Goal: Transaction & Acquisition: Subscribe to service/newsletter

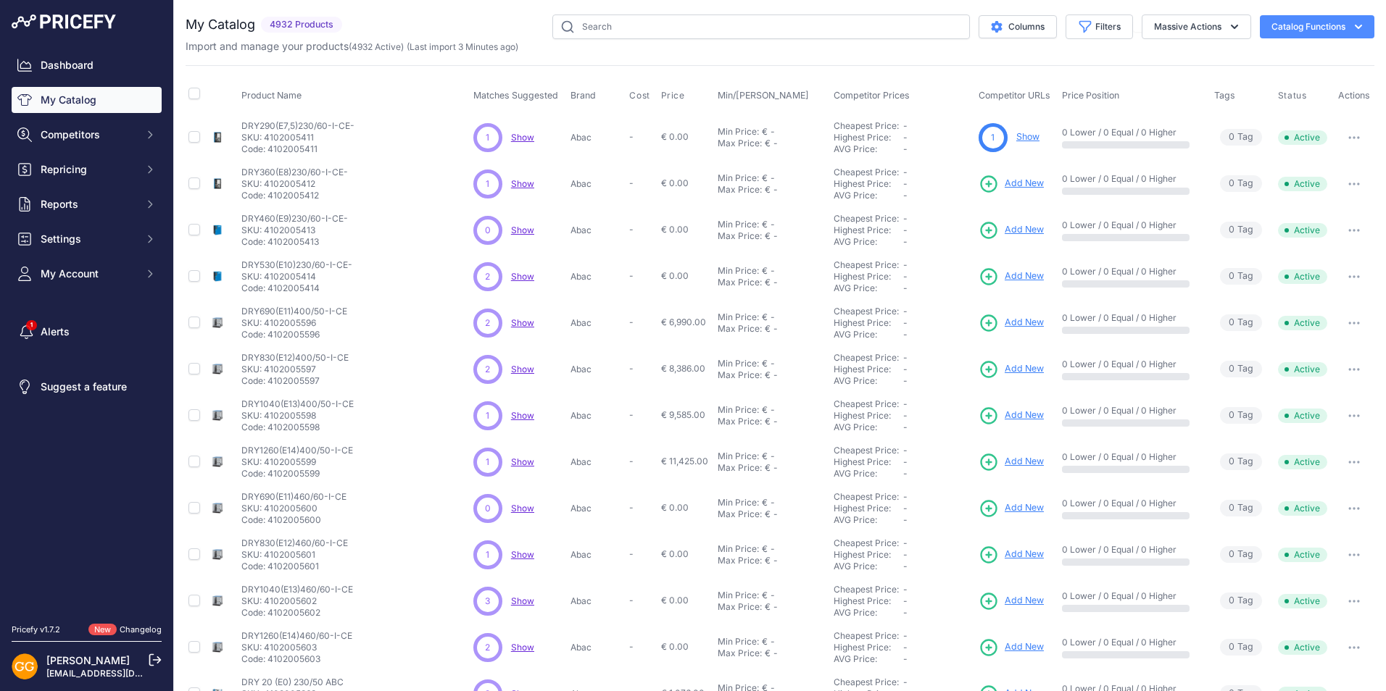
click at [737, 22] on input "text" at bounding box center [760, 26] width 417 height 25
type input "1839025637"
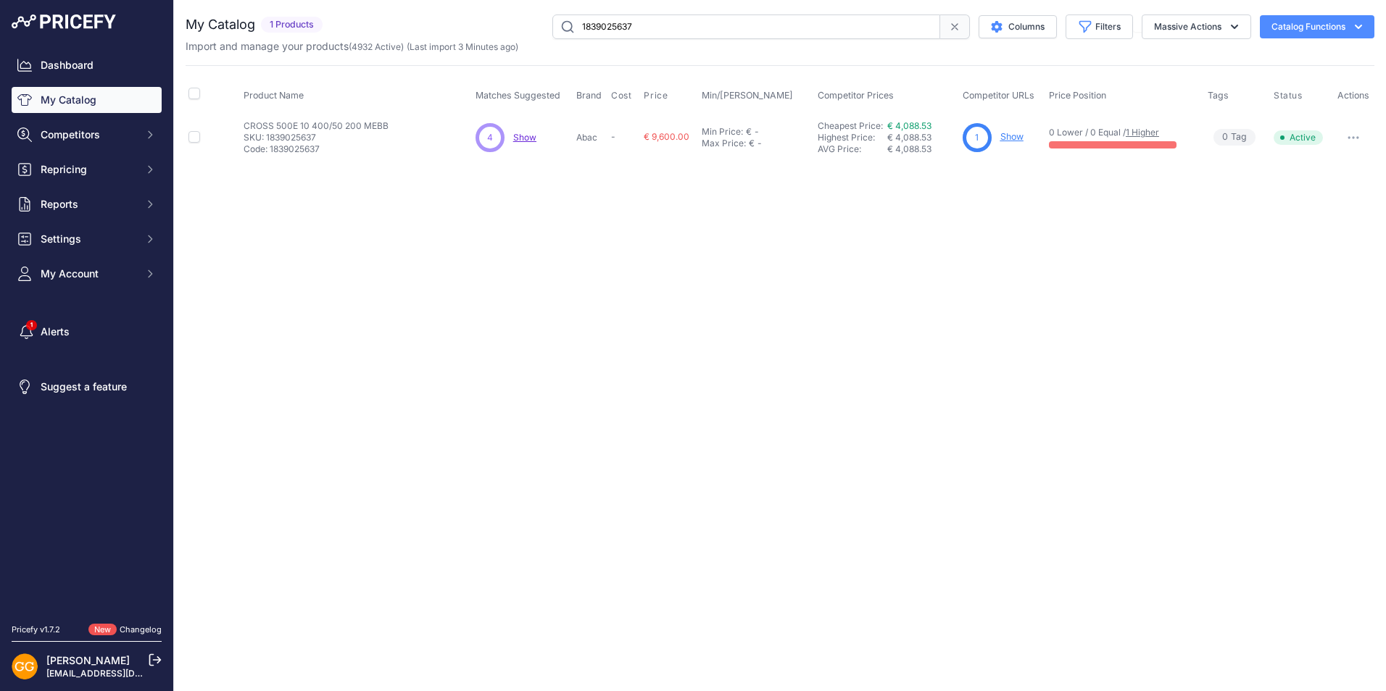
click at [523, 136] on span "Show" at bounding box center [524, 137] width 23 height 11
click at [528, 138] on span "Show" at bounding box center [524, 137] width 23 height 11
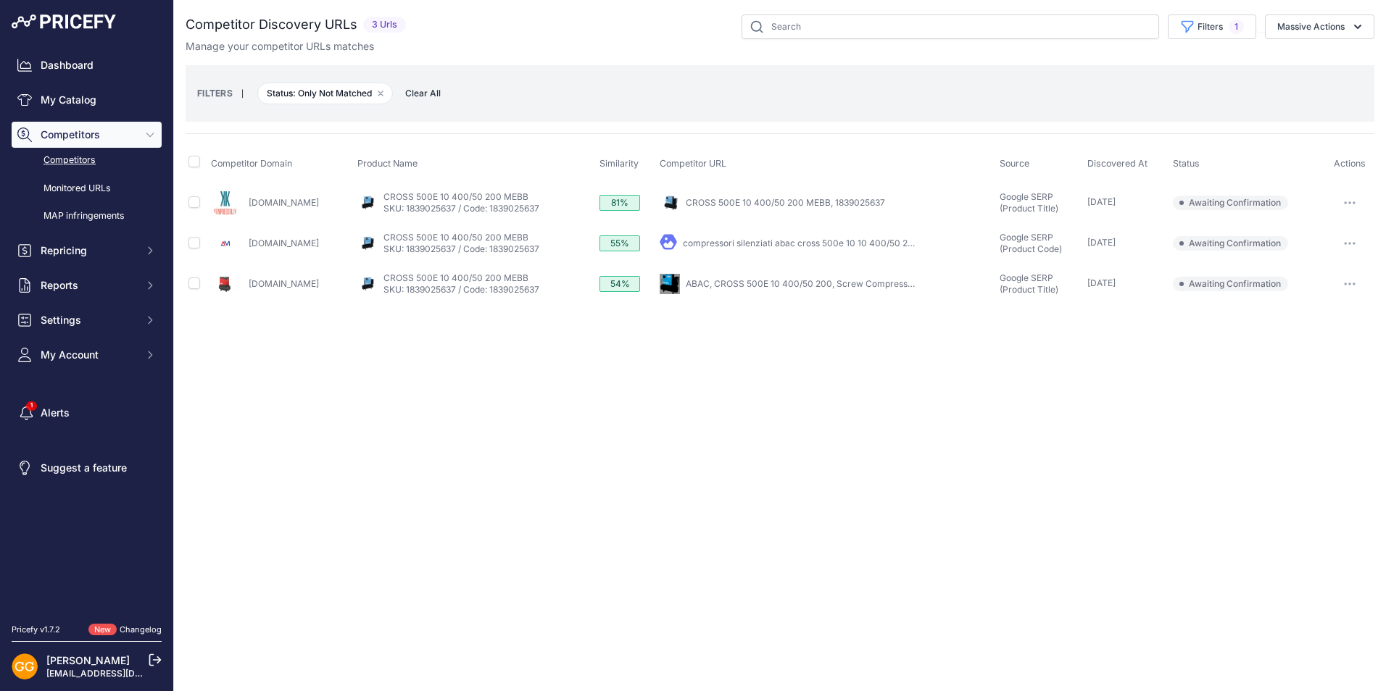
click at [425, 89] on span "Clear All" at bounding box center [423, 93] width 50 height 14
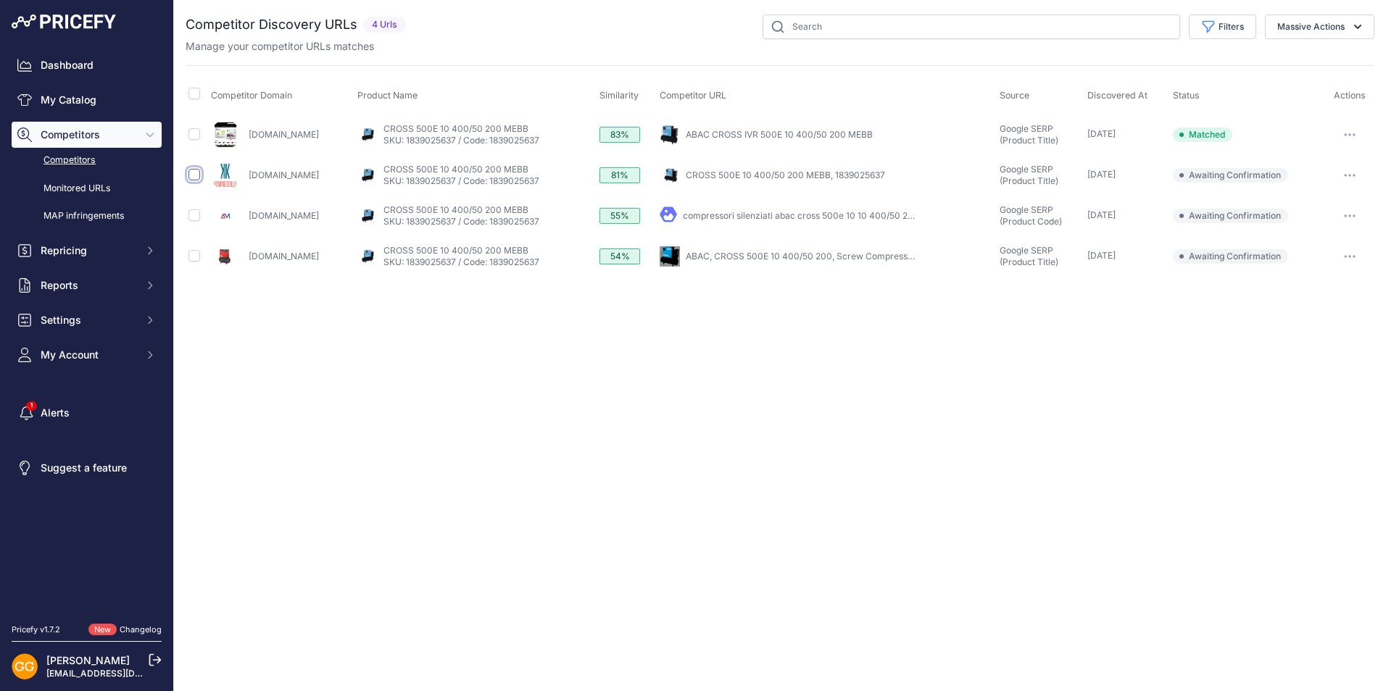
click at [195, 180] on input "checkbox" at bounding box center [194, 175] width 12 height 12
checkbox input "true"
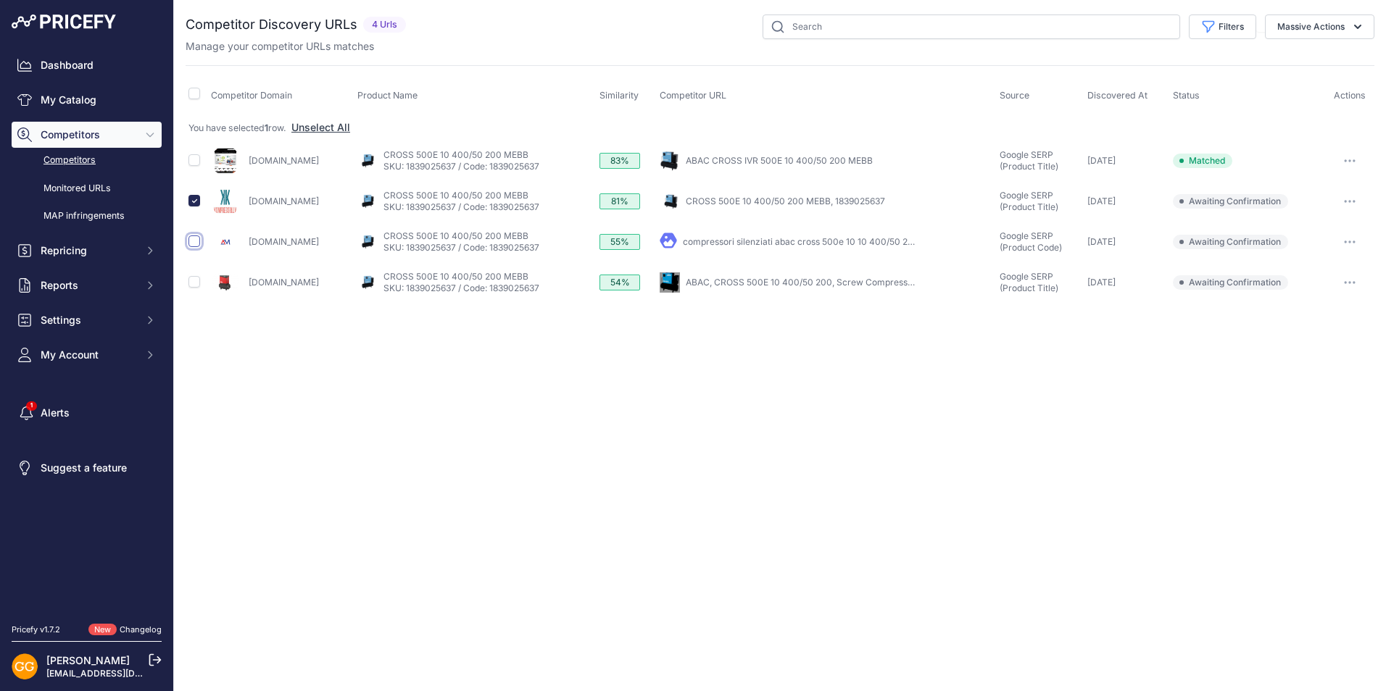
click at [194, 245] on input "checkbox" at bounding box center [194, 242] width 12 height 12
checkbox input "true"
click at [199, 277] on input "checkbox" at bounding box center [194, 282] width 12 height 12
checkbox input "true"
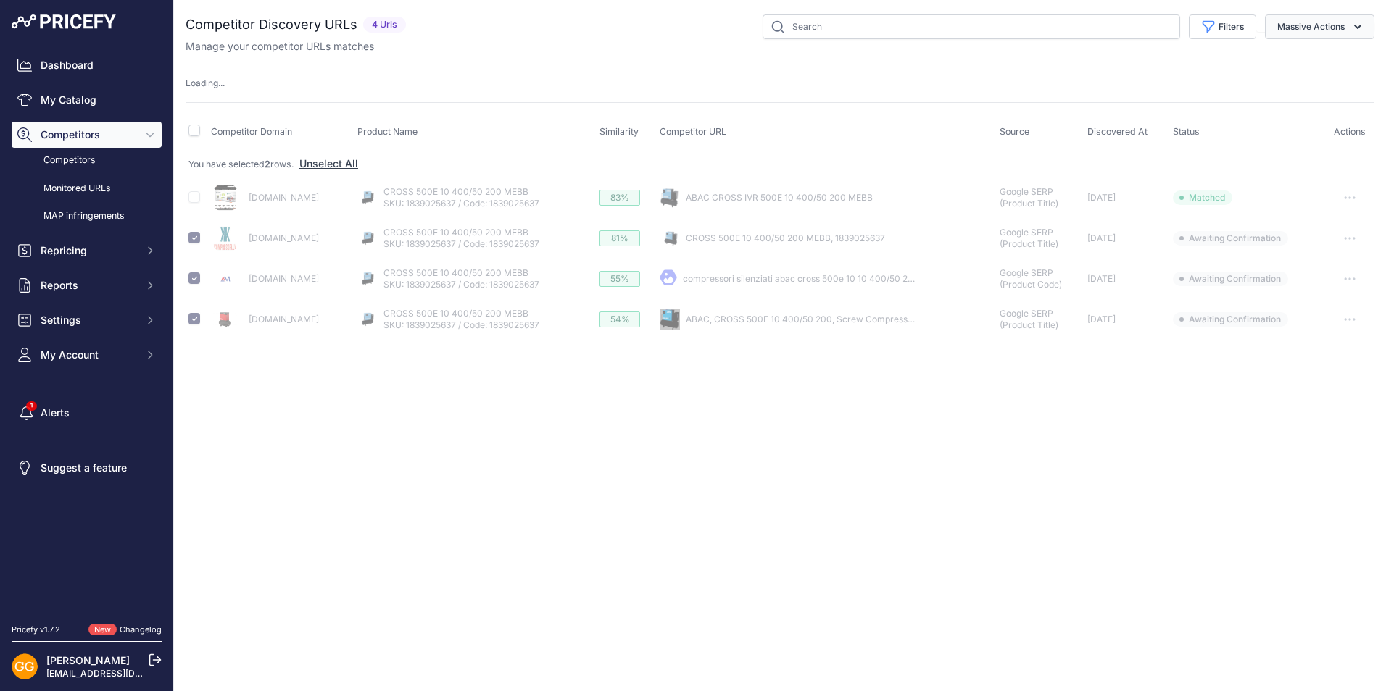
click at [1306, 30] on button "Massive Actions" at bounding box center [1319, 26] width 109 height 25
click at [1306, 65] on span "Confirm Match" at bounding box center [1305, 60] width 70 height 12
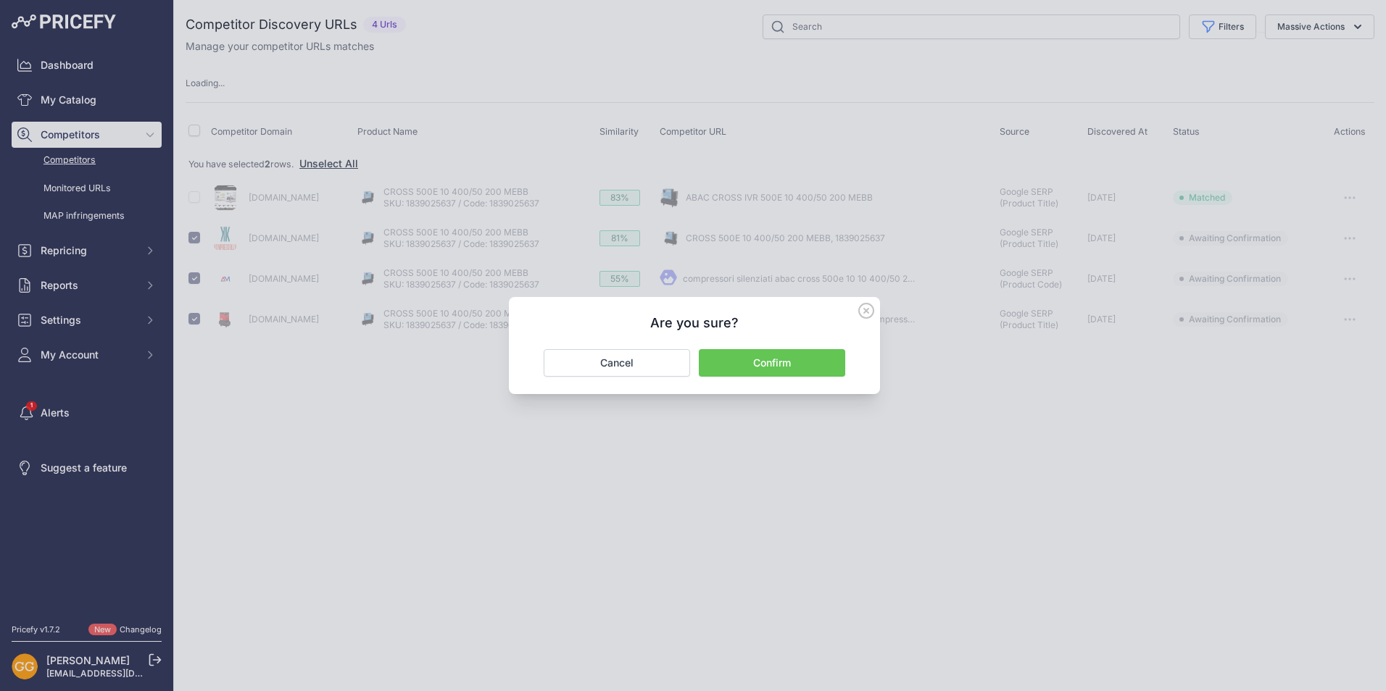
click at [775, 367] on button "Confirm" at bounding box center [772, 363] width 146 height 28
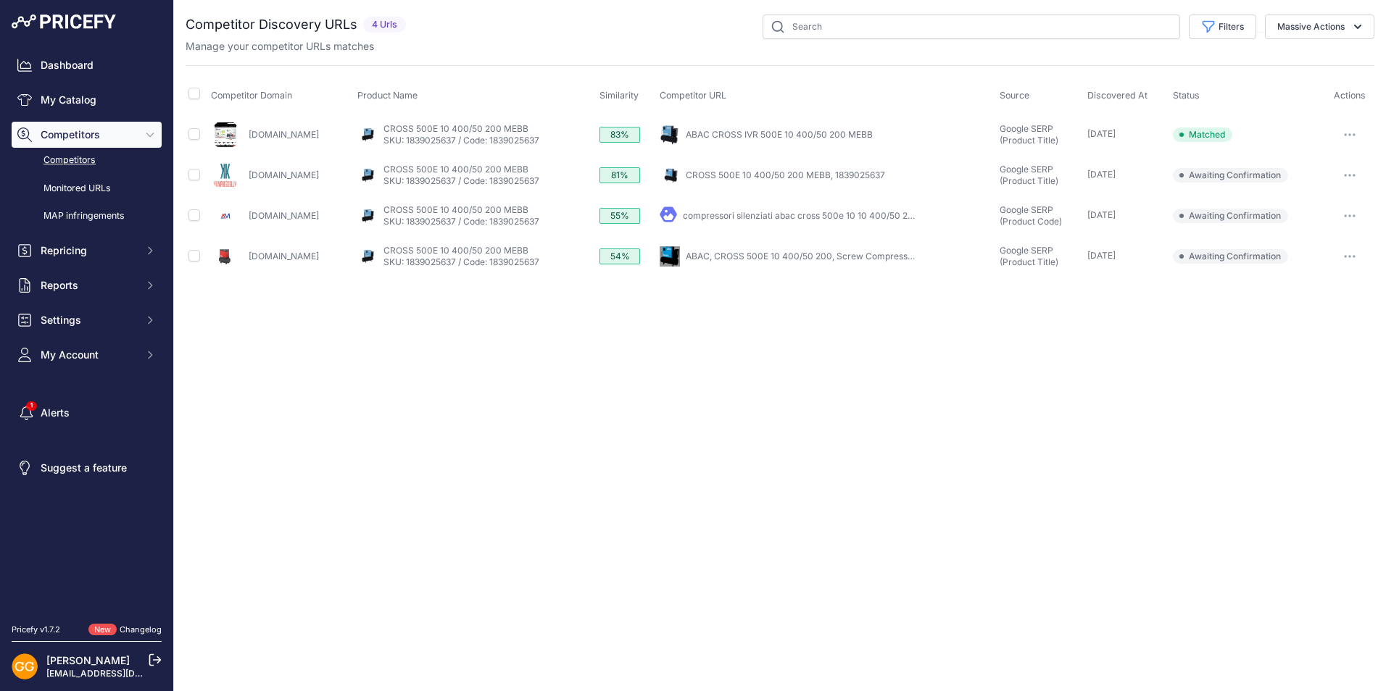
click at [1350, 172] on button "button" at bounding box center [1349, 175] width 29 height 20
click at [1295, 203] on button "Confirm match" at bounding box center [1311, 205] width 119 height 23
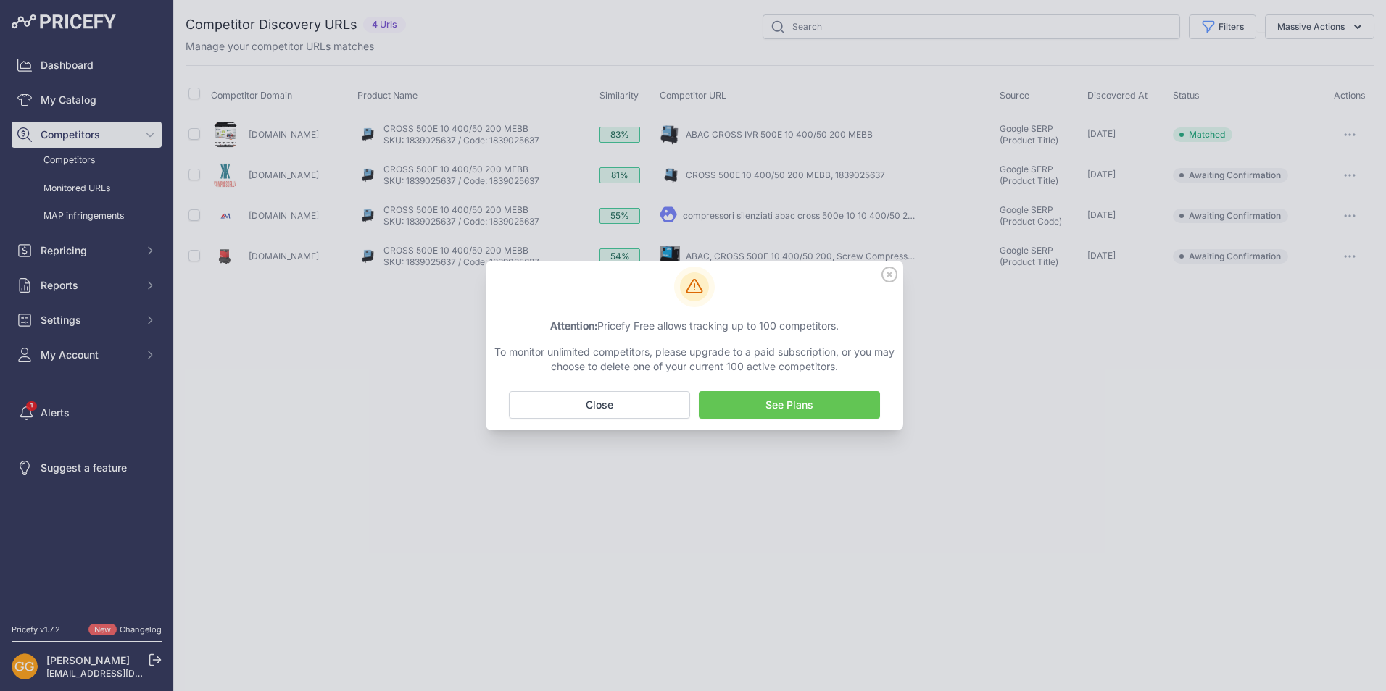
click at [765, 566] on div at bounding box center [693, 345] width 1386 height 691
click at [889, 272] on icon at bounding box center [889, 275] width 16 height 16
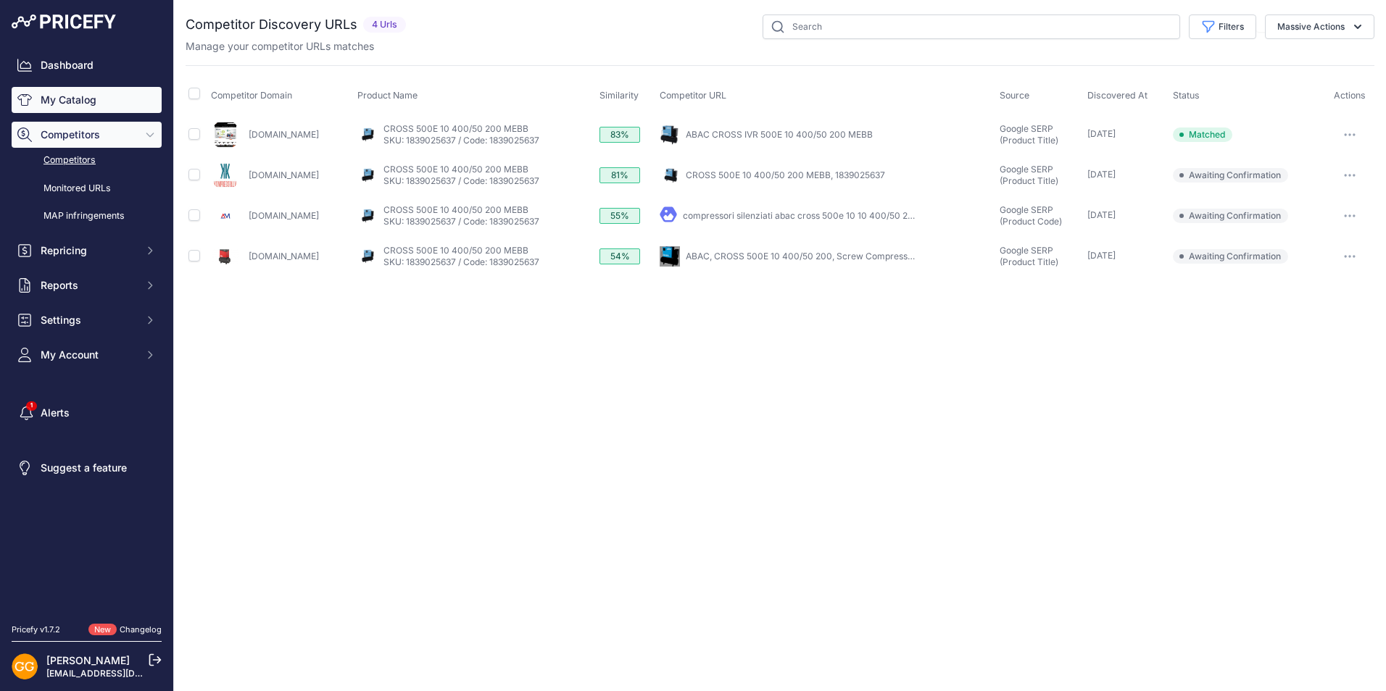
click at [95, 101] on link "My Catalog" at bounding box center [87, 100] width 150 height 26
click at [91, 140] on span "Competitors" at bounding box center [88, 135] width 95 height 14
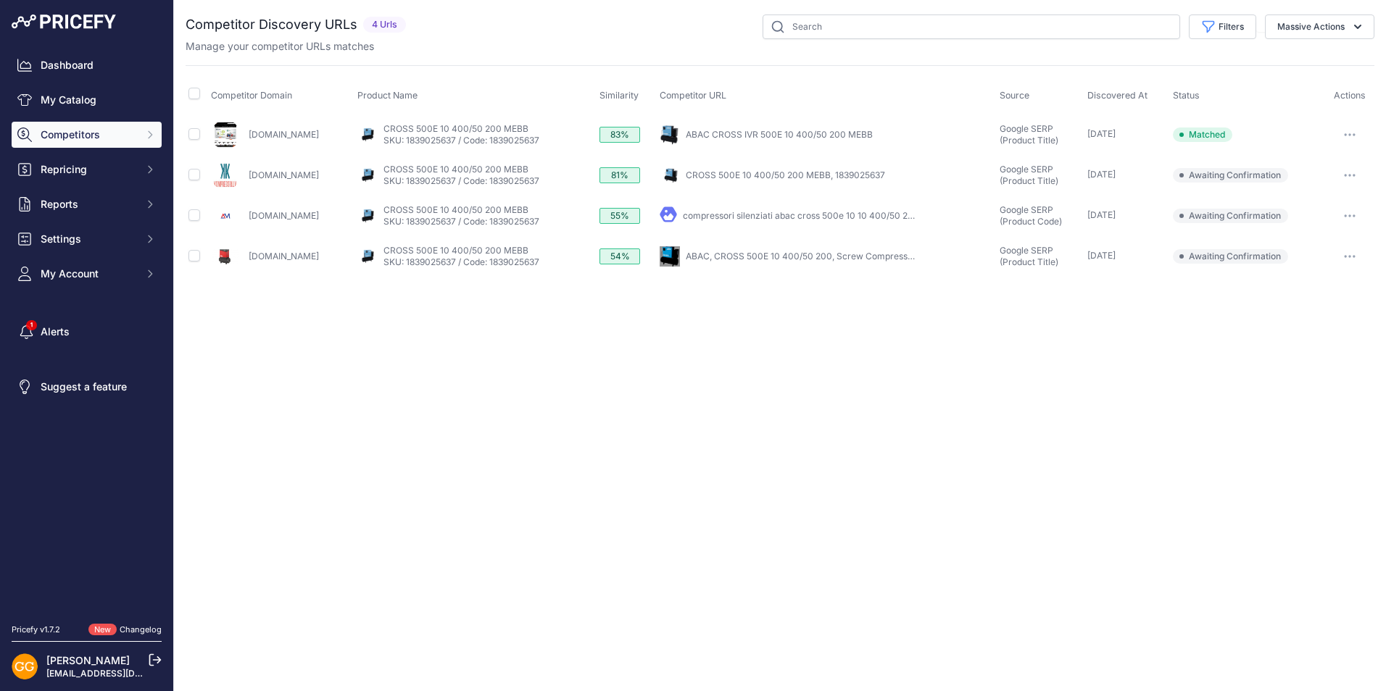
click at [91, 137] on span "Competitors" at bounding box center [88, 135] width 95 height 14
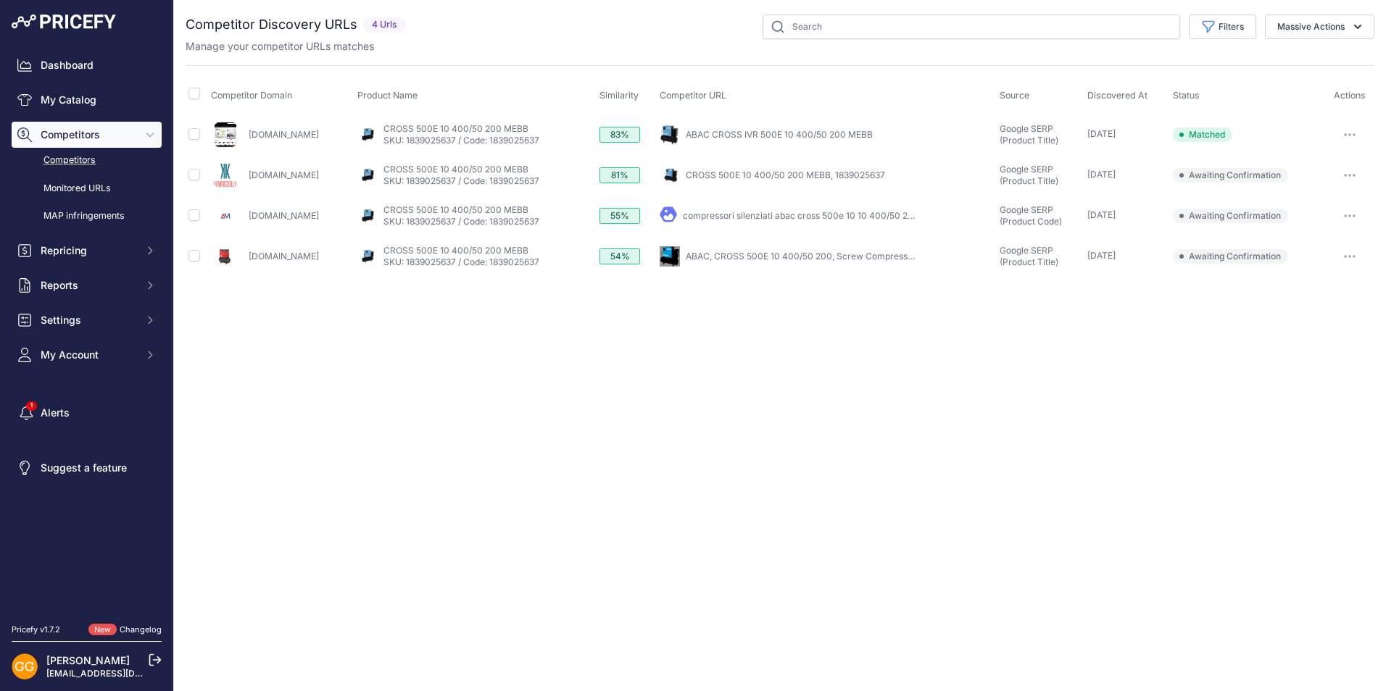
click at [81, 165] on link "Competitors" at bounding box center [87, 160] width 150 height 25
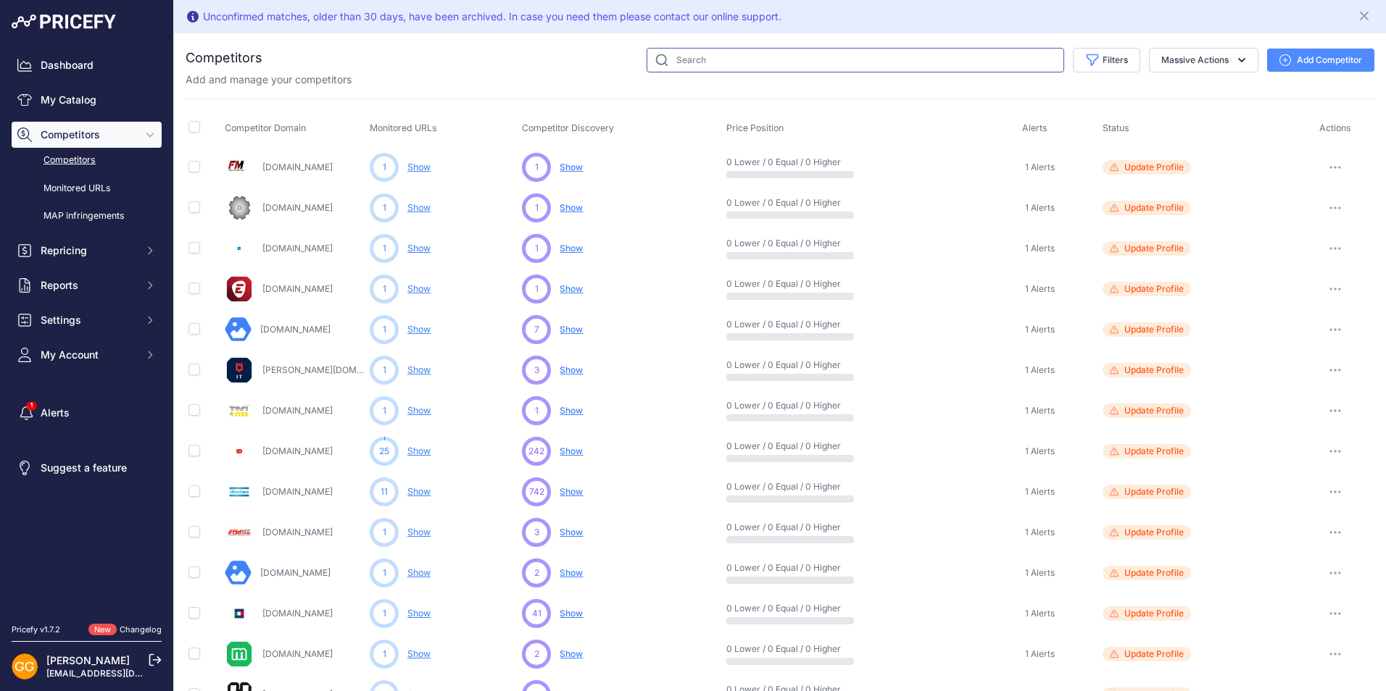
click at [707, 66] on input "text" at bounding box center [854, 60] width 417 height 25
click at [70, 154] on link "Competitors" at bounding box center [87, 160] width 150 height 25
click at [70, 156] on link "Competitors" at bounding box center [87, 160] width 150 height 25
click at [909, 62] on input "text" at bounding box center [854, 60] width 417 height 25
paste input "shop.abacaircompressors.com"
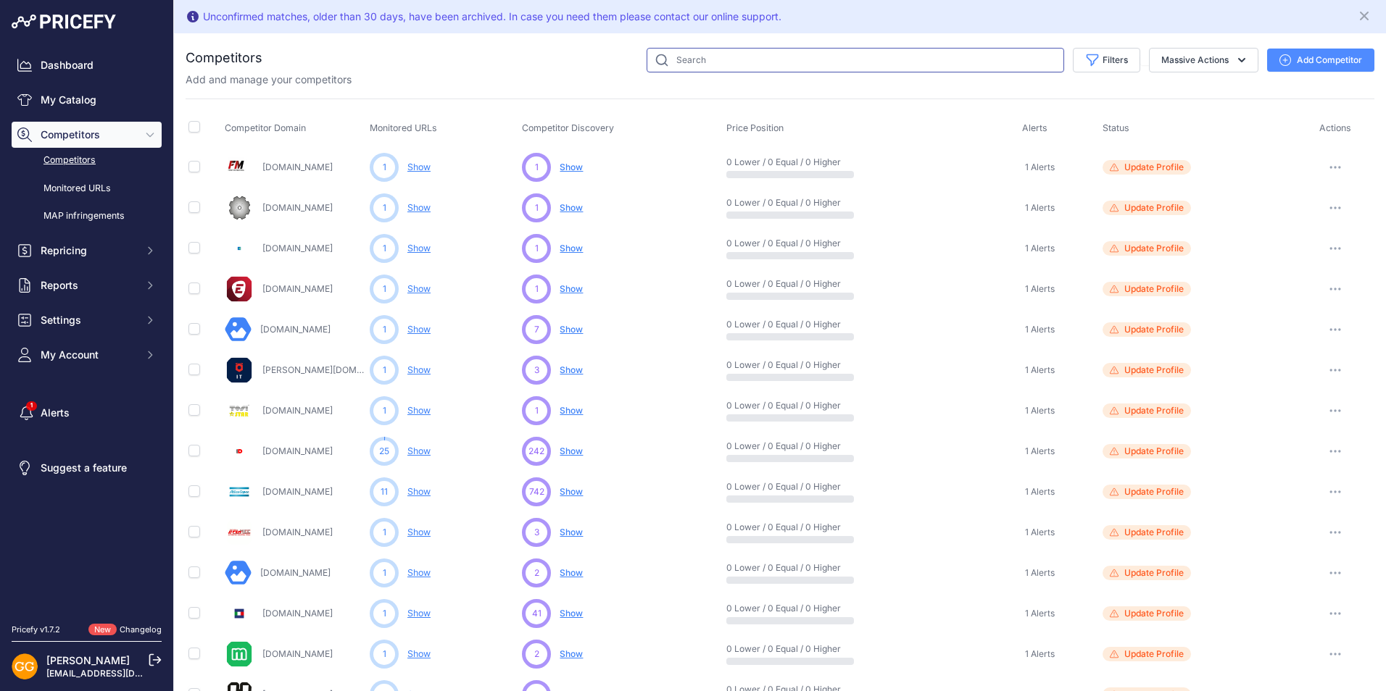
type input "shop.abacaircompressors.com"
drag, startPoint x: 0, startPoint y: 0, endPoint x: 909, endPoint y: 62, distance: 910.9
click at [909, 62] on input "text" at bounding box center [854, 60] width 417 height 25
paste input "shop.abacaircompressors.com"
type input "shop.abacaircompressors"
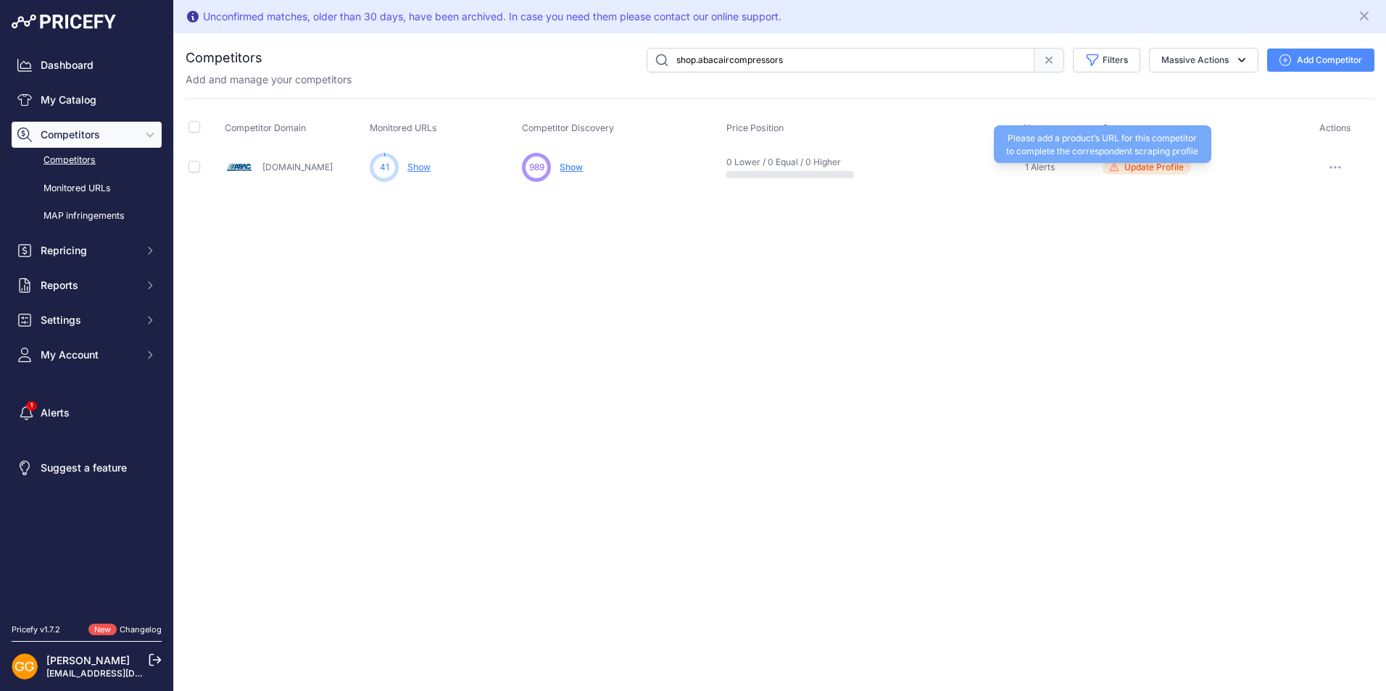
click at [1160, 167] on span "Update Profile" at bounding box center [1153, 168] width 59 height 12
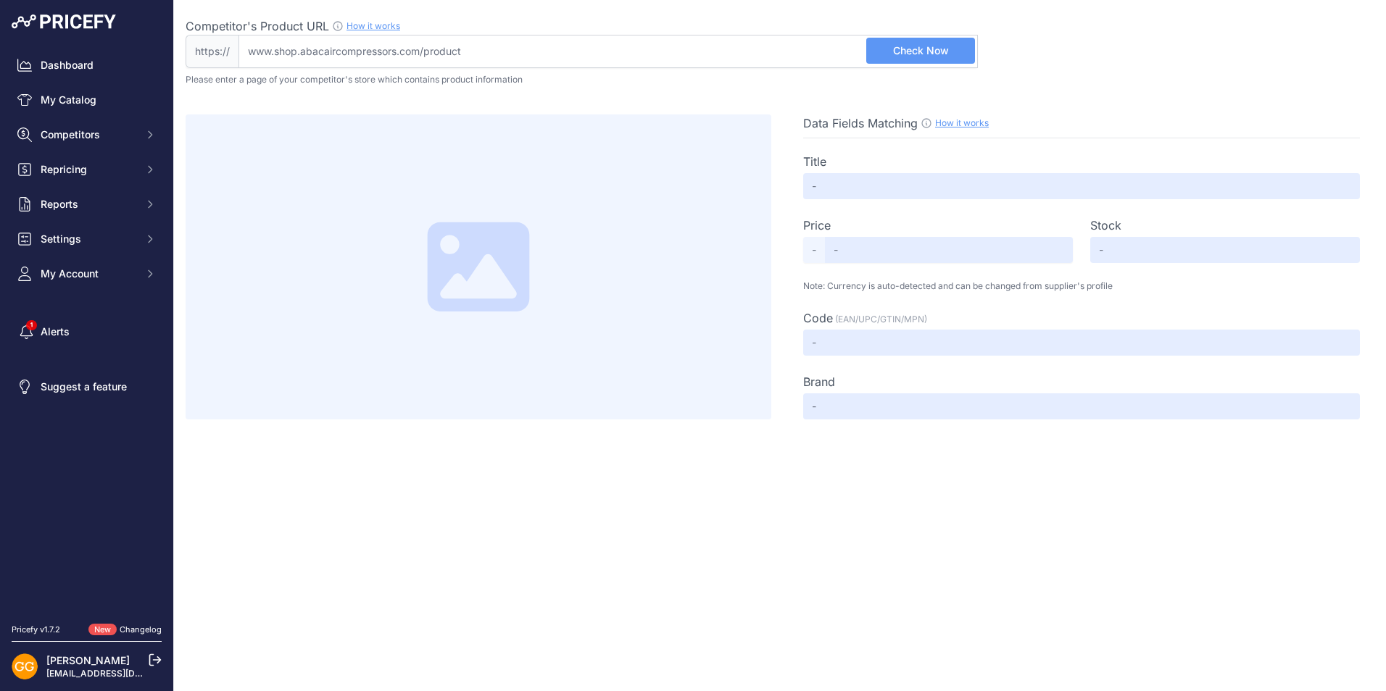
click at [496, 57] on input "Competitor's Product URL How it works In order to create your competitor's extr…" at bounding box center [607, 51] width 739 height 33
paste input "[URL][DOMAIN_NAME]"
type input "[DOMAIN_NAME][URL]"
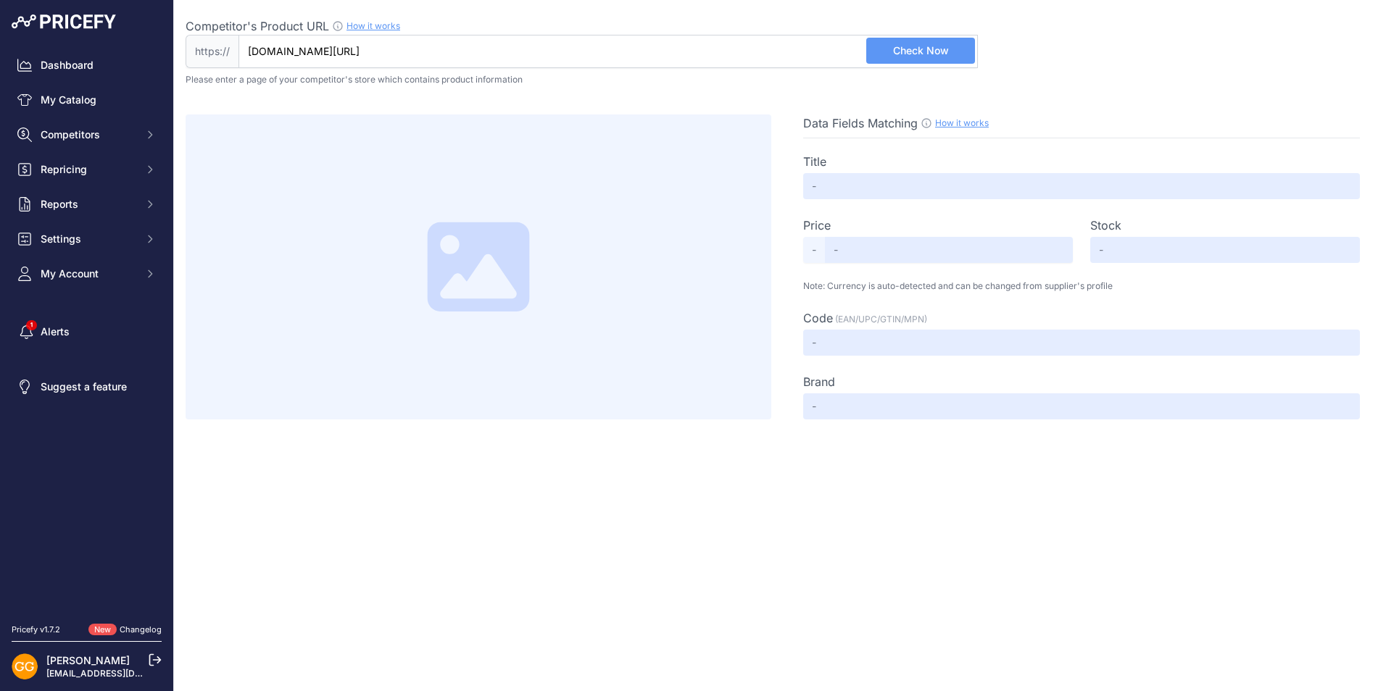
click at [934, 49] on span "Check Now" at bounding box center [921, 50] width 56 height 14
type input "Compressore a vite a velocità variabile Abac CROSS 500 4kW 10Bar 400/50 con ess…"
type input "4313.09"
type input "Not Found"
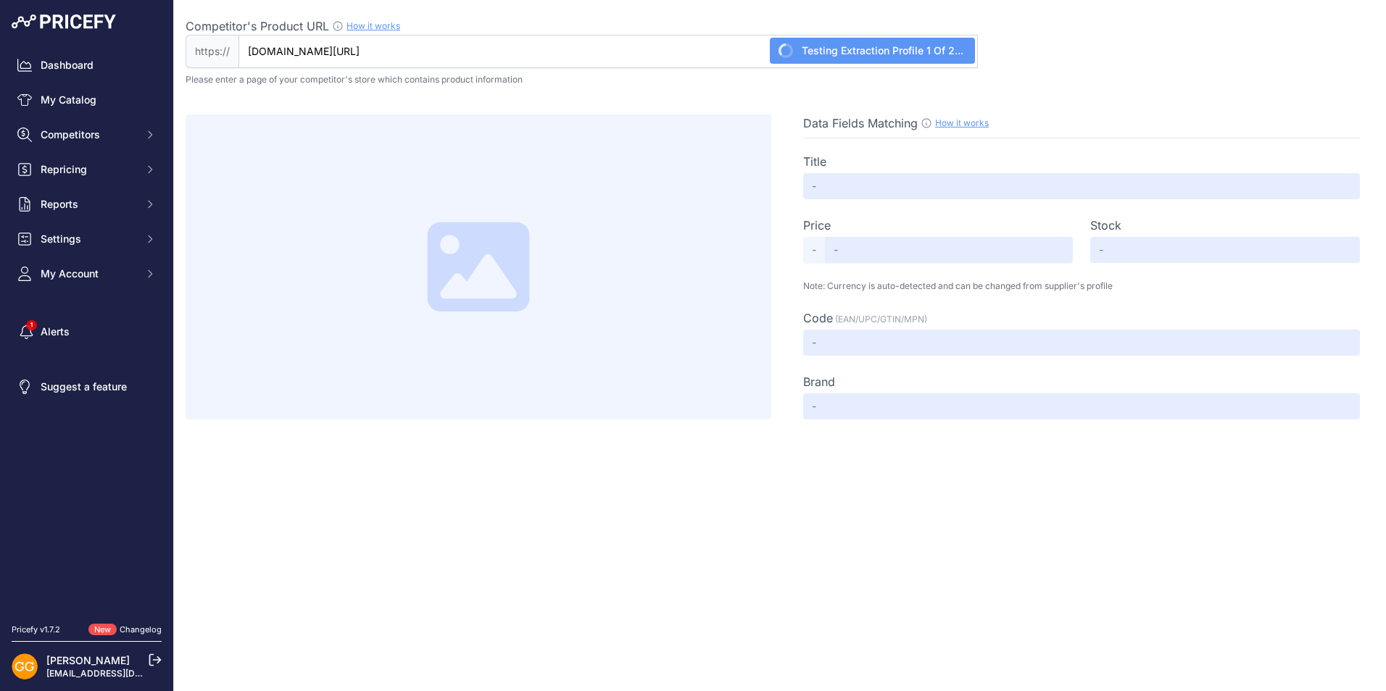
type input "Not Found"
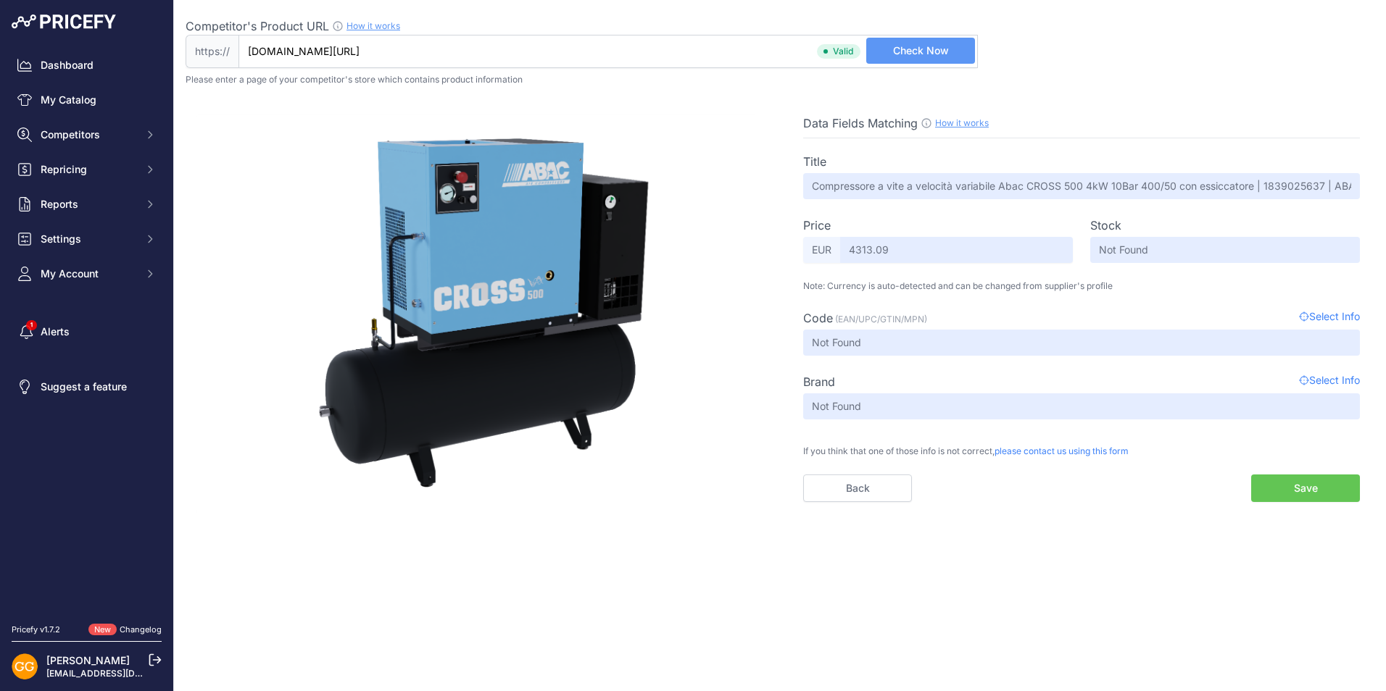
click at [1291, 489] on button "Save" at bounding box center [1305, 489] width 109 height 28
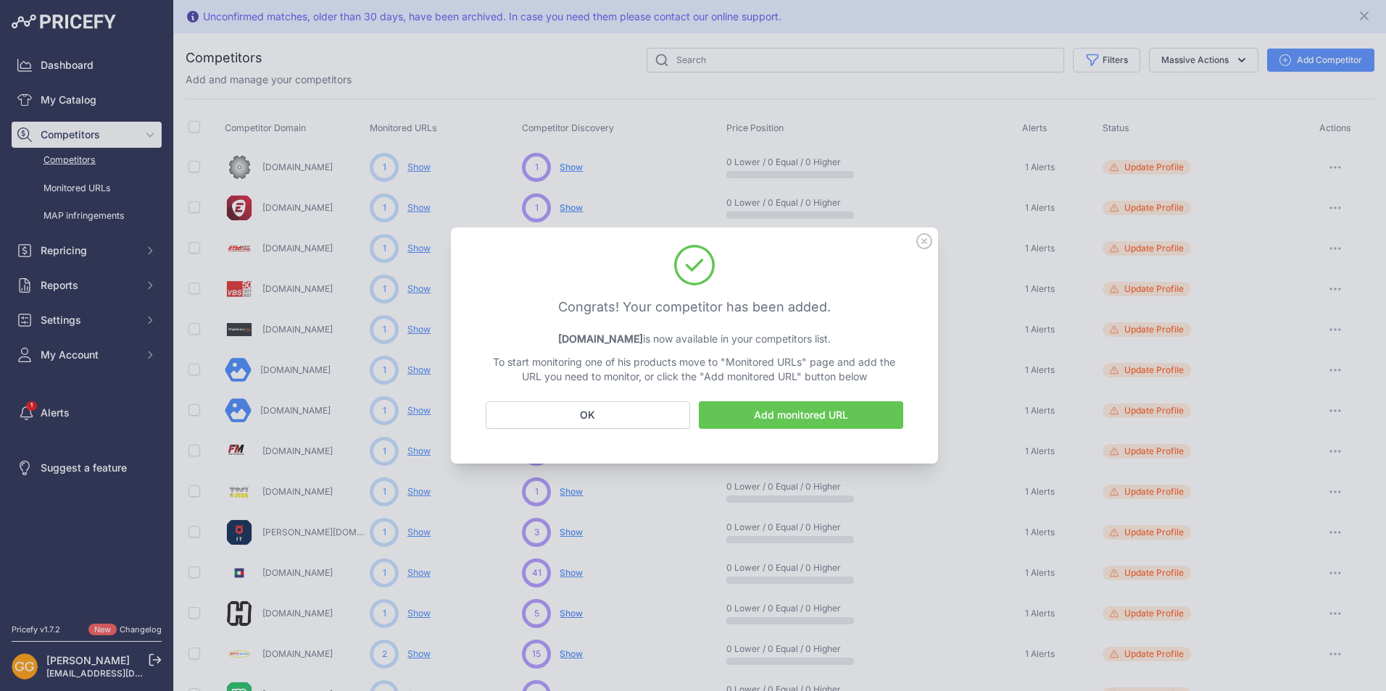
click at [794, 416] on link "Add monitored URL" at bounding box center [801, 416] width 204 height 28
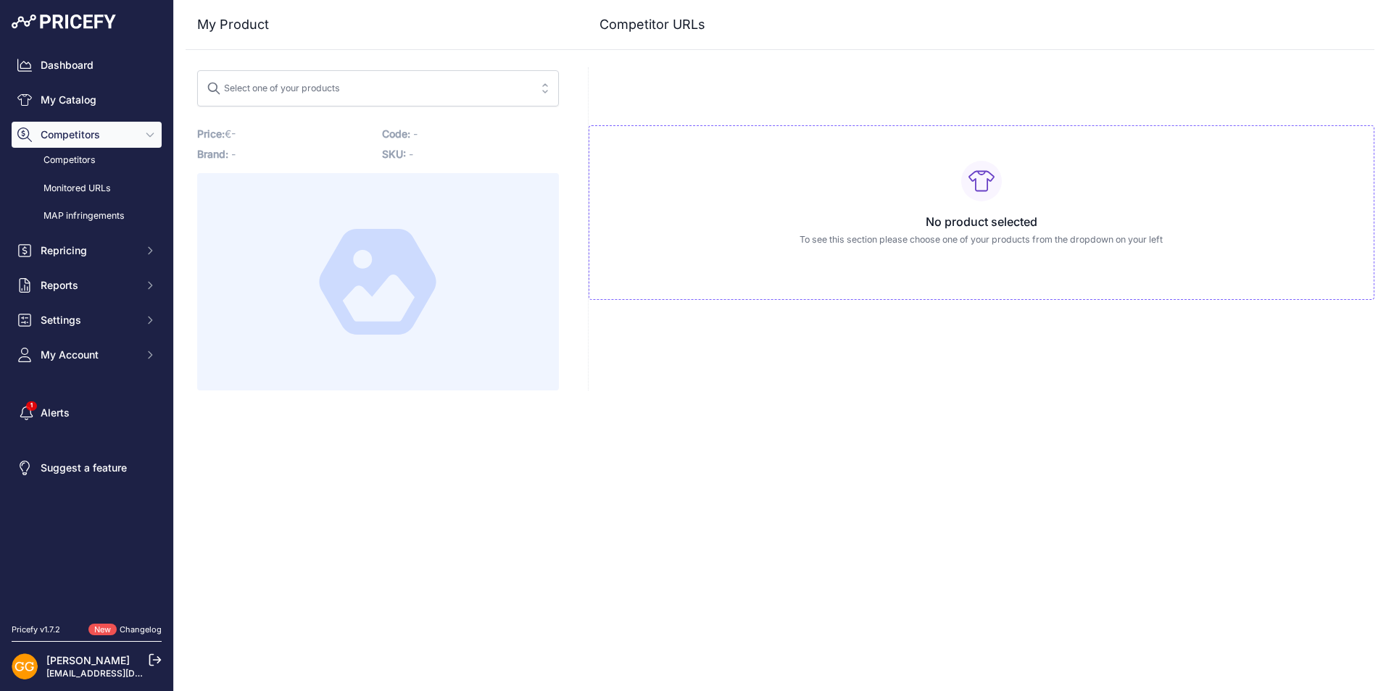
click at [422, 88] on span "Select one of your products" at bounding box center [368, 88] width 323 height 23
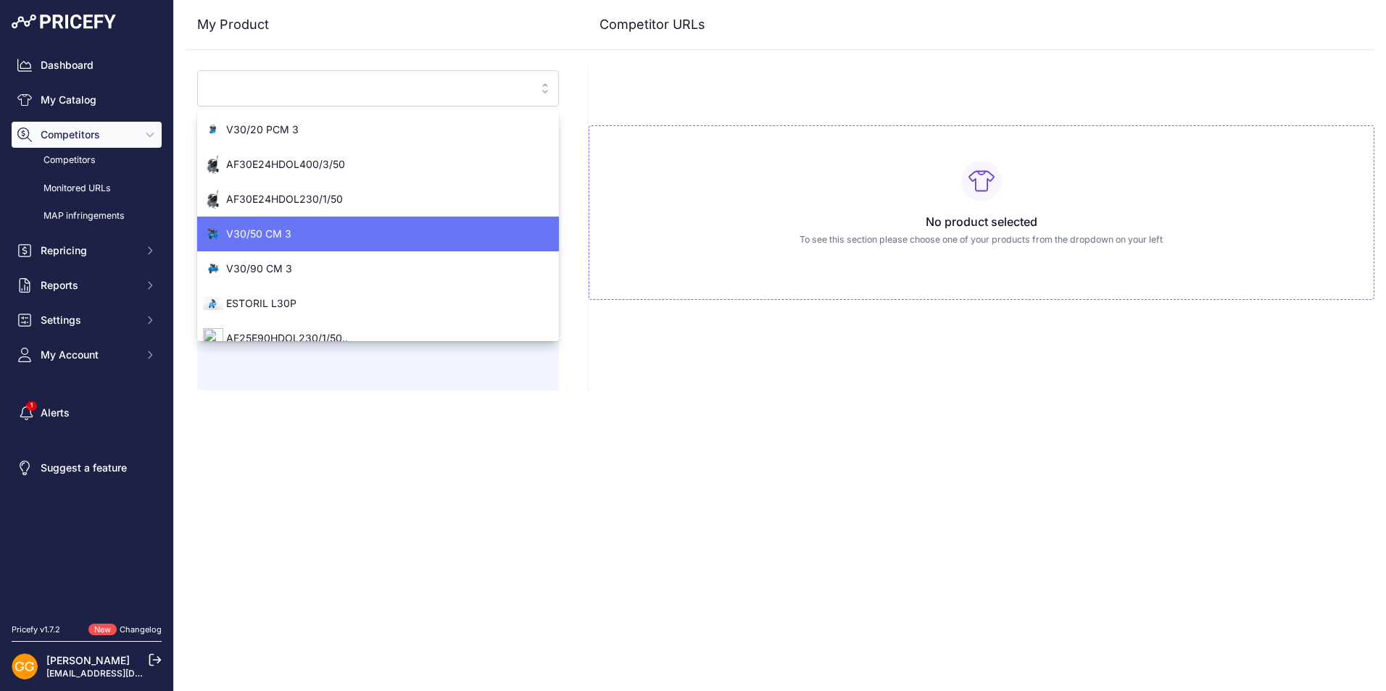
click at [349, 236] on span "V30/50 CM 3" at bounding box center [378, 234] width 362 height 14
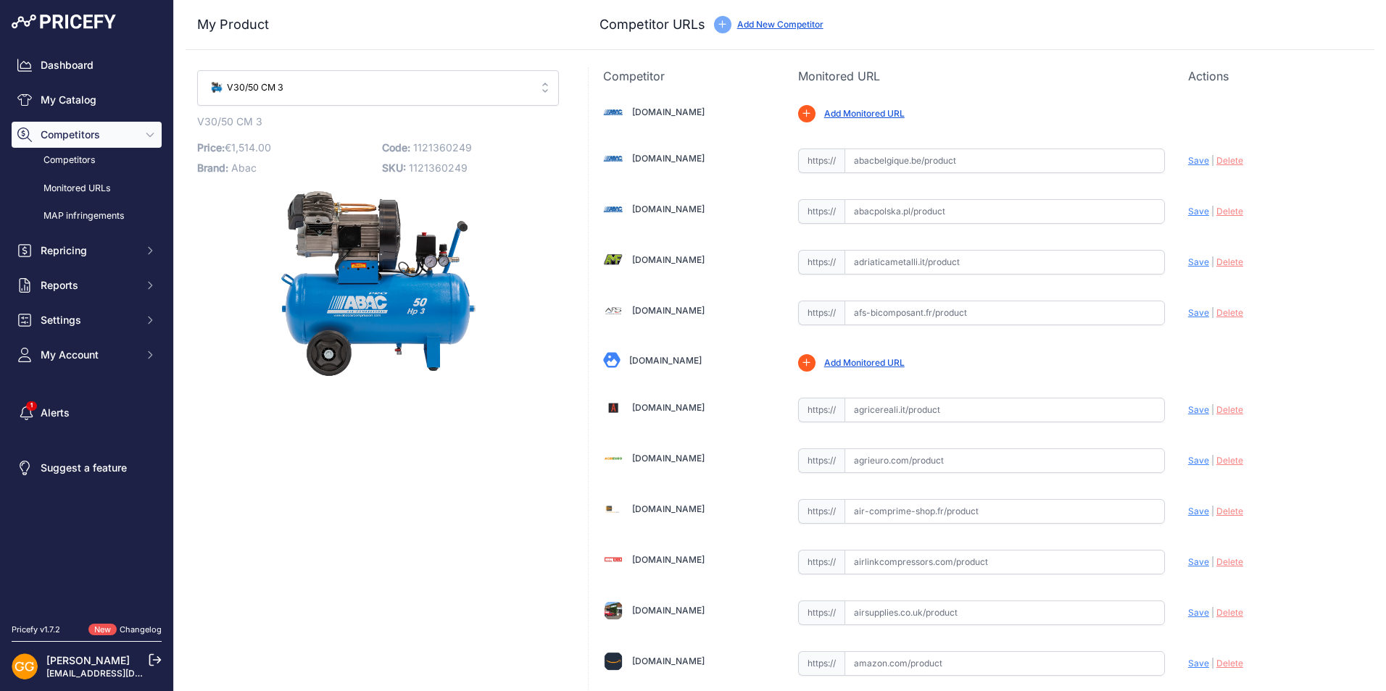
type input "recyclair.fr/compresseurs-a-piston/9727-v30-50-cm3-50l.html?prirule_jdsnikfkfjs…"
click at [862, 114] on link "Add Monitored URL" at bounding box center [864, 113] width 80 height 11
click at [892, 159] on input "text" at bounding box center [1004, 161] width 320 height 25
paste input "https://shop.abacaircompressors.com/it-IT/products/1839025637/cross-500e-10-400…"
click at [1190, 163] on span "Save" at bounding box center [1198, 160] width 21 height 11
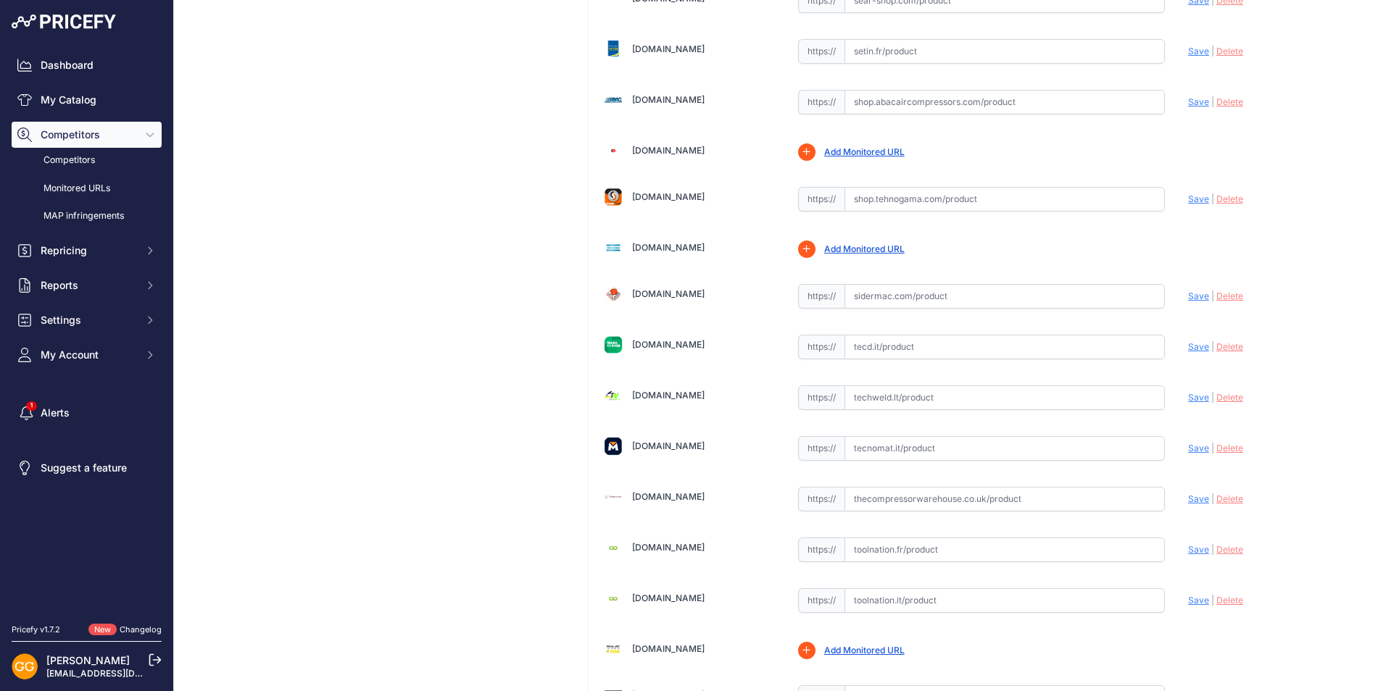
scroll to position [4041, 0]
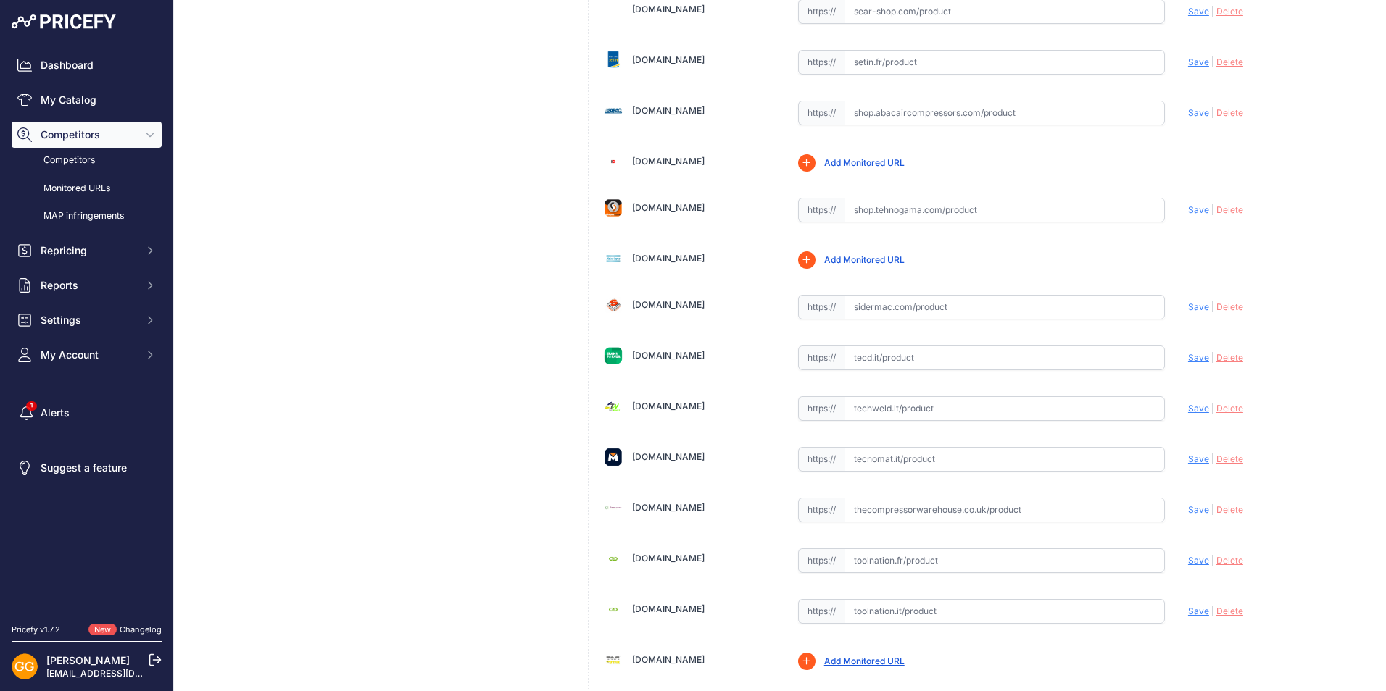
drag, startPoint x: 757, startPoint y: 249, endPoint x: 628, endPoint y: 258, distance: 129.3
click at [628, 258] on div "Shopct.atlascopco.com" at bounding box center [689, 257] width 172 height 23
copy link "Shopct.atlascopco.com"
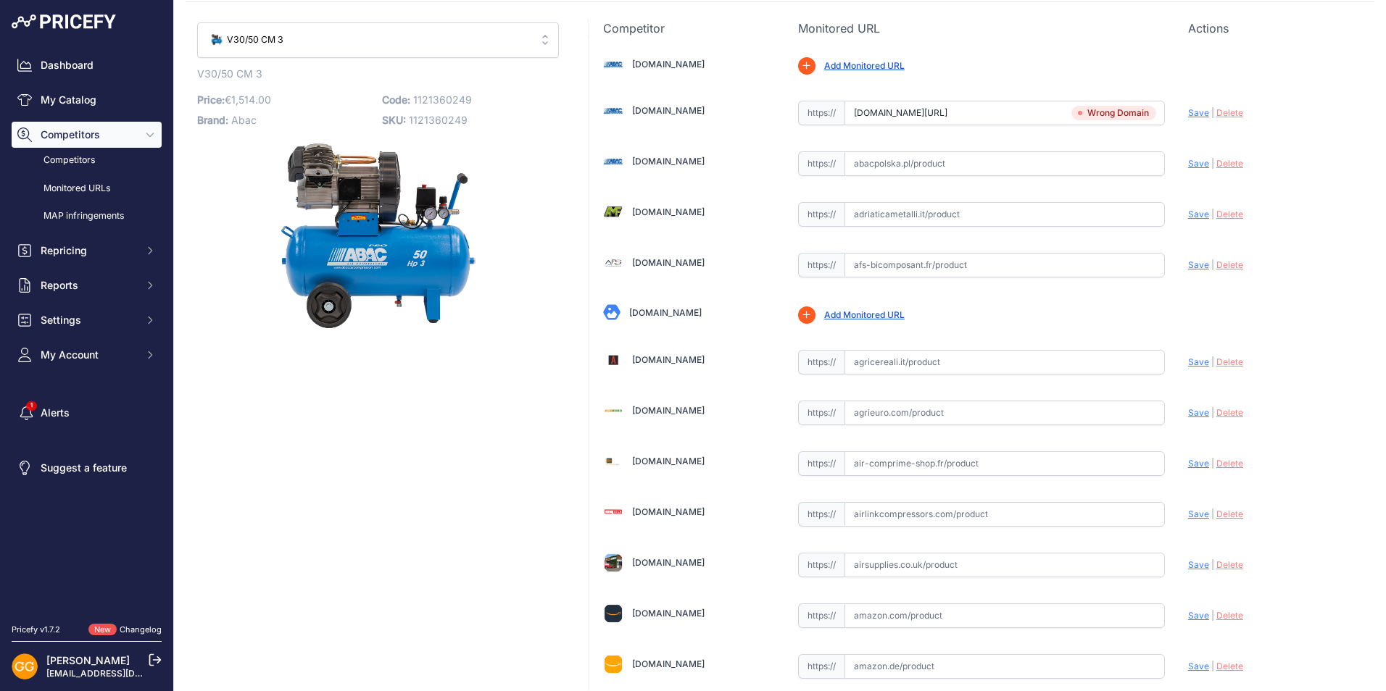
scroll to position [0, 0]
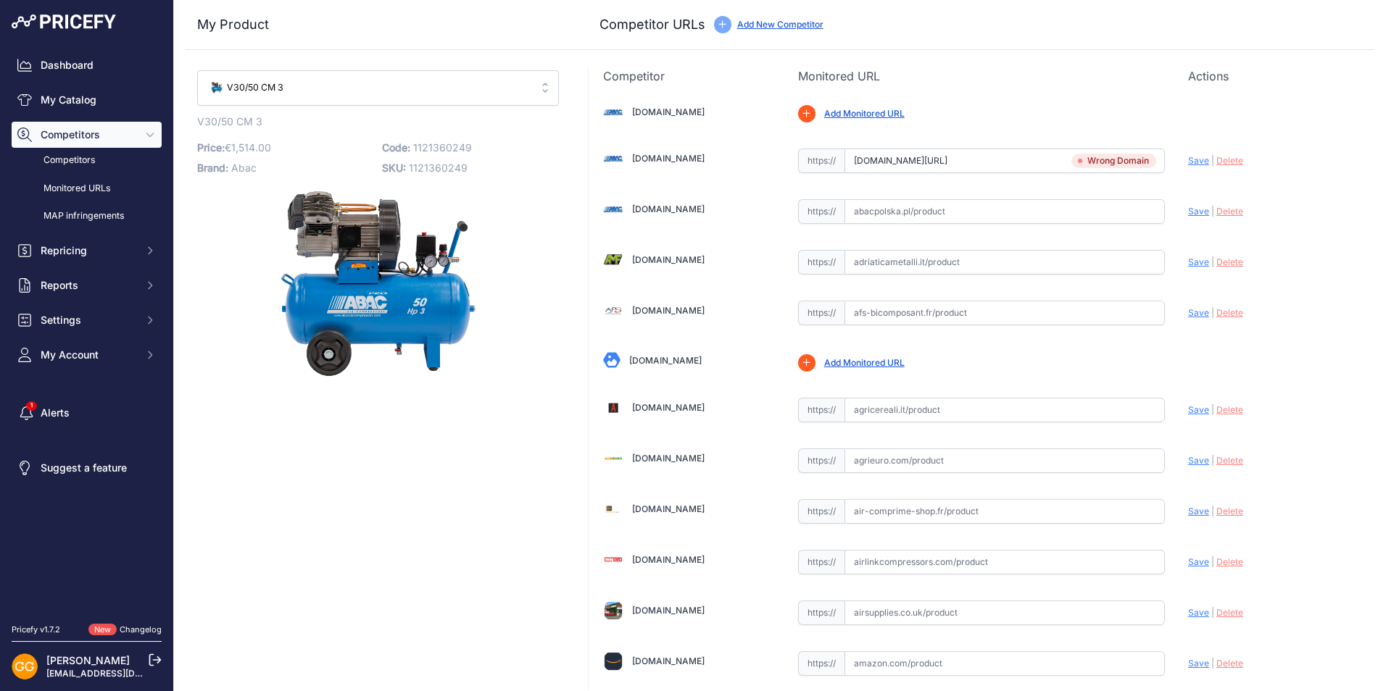
click at [1012, 159] on input "shop.abacaircompressors.com/it-IT/products/1839025637/cross-500e-10-40050-200-m…" at bounding box center [1004, 161] width 320 height 25
click at [1135, 157] on input "shop.abacaircompressors.com/it-IT/products/1839025637/cross-500e-10-40050-200-m…" at bounding box center [1004, 161] width 320 height 25
type input "s"
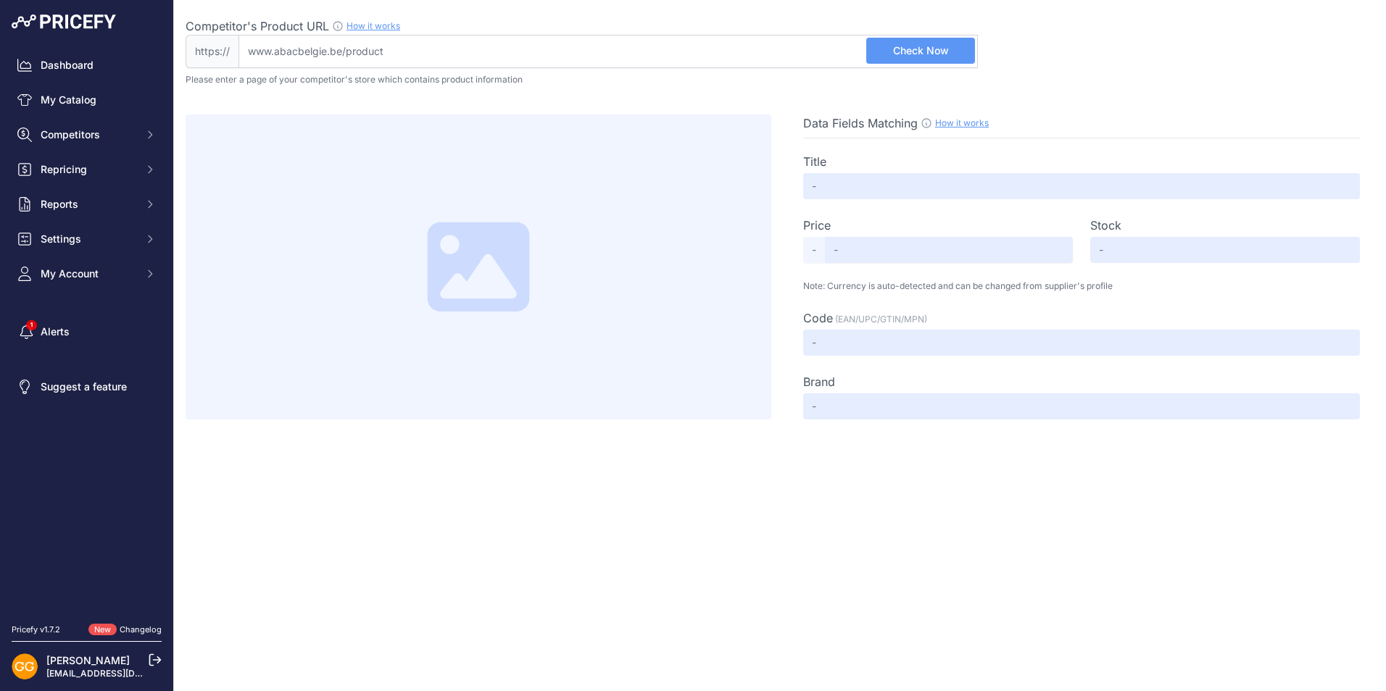
drag, startPoint x: 275, startPoint y: 49, endPoint x: 307, endPoint y: 49, distance: 31.9
click at [307, 49] on input "Competitor's Product URL How it works In order to create your competitor's extr…" at bounding box center [607, 51] width 739 height 33
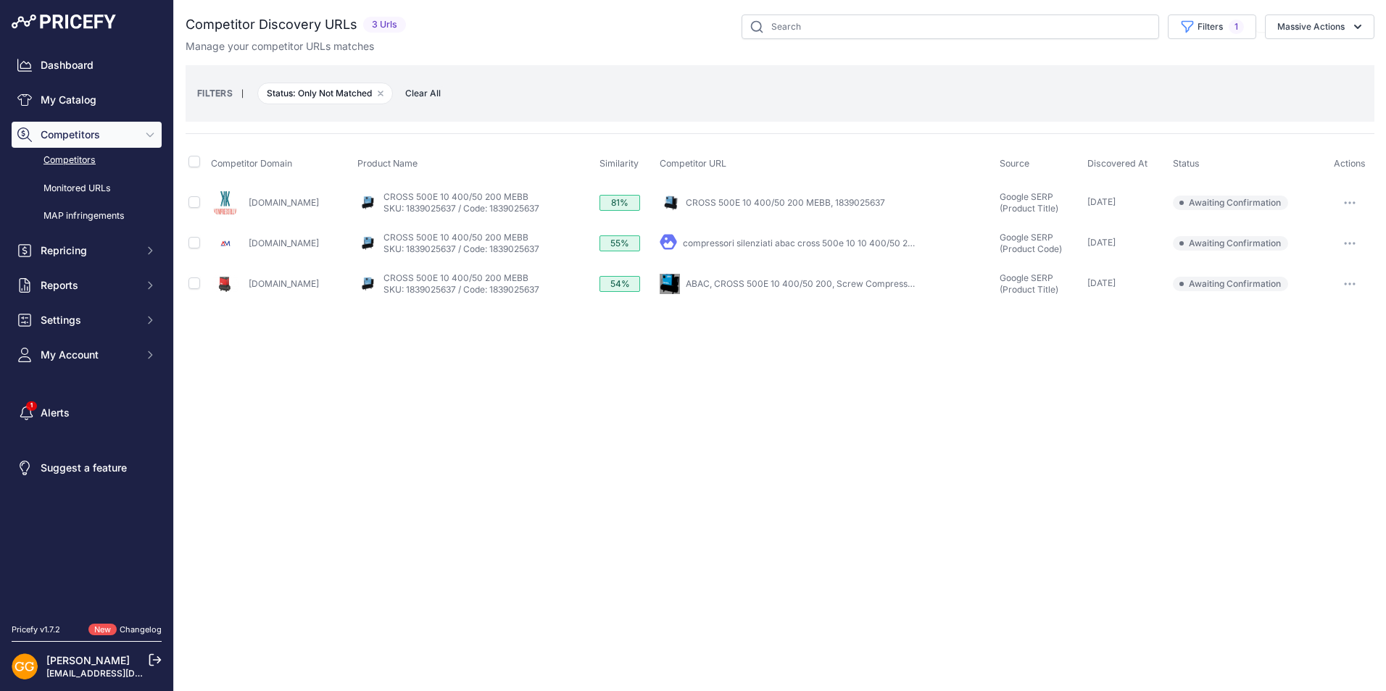
click at [1349, 201] on icon "button" at bounding box center [1350, 202] width 12 height 3
click at [1297, 234] on button "Confirm match" at bounding box center [1311, 233] width 119 height 23
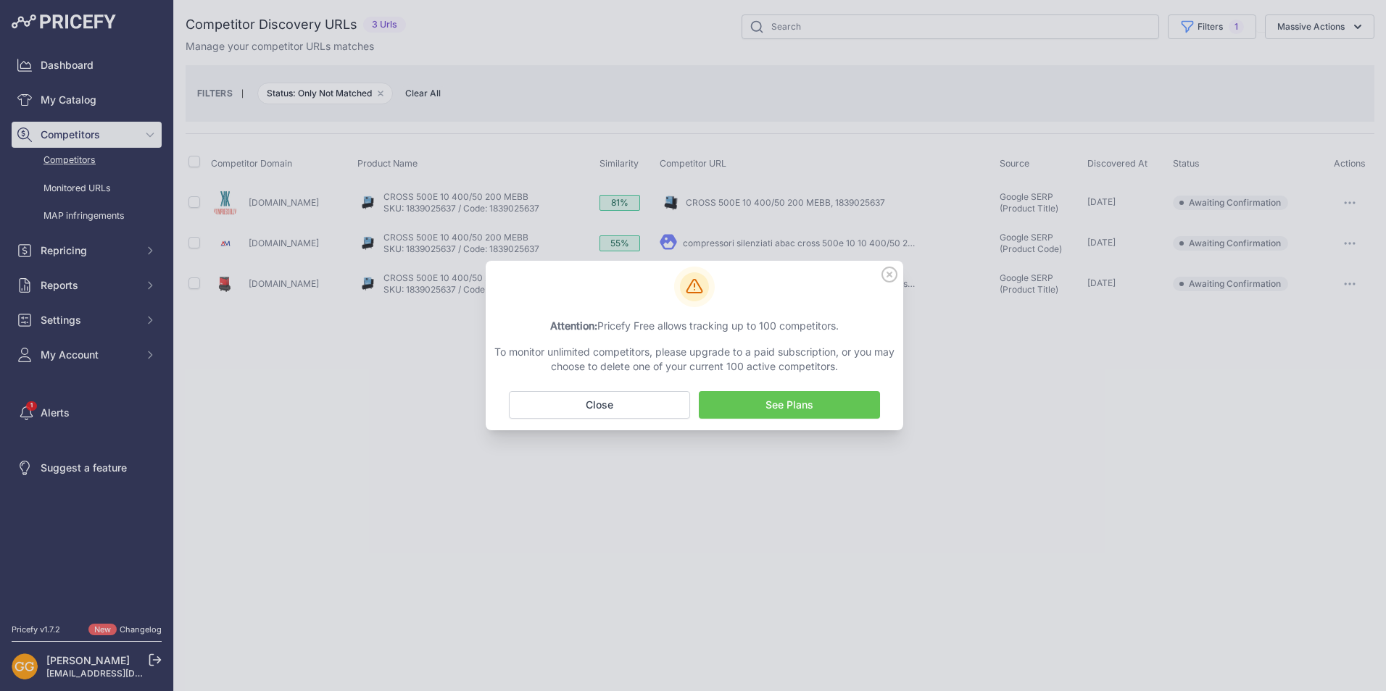
click at [801, 399] on link "See Plans" at bounding box center [789, 405] width 181 height 28
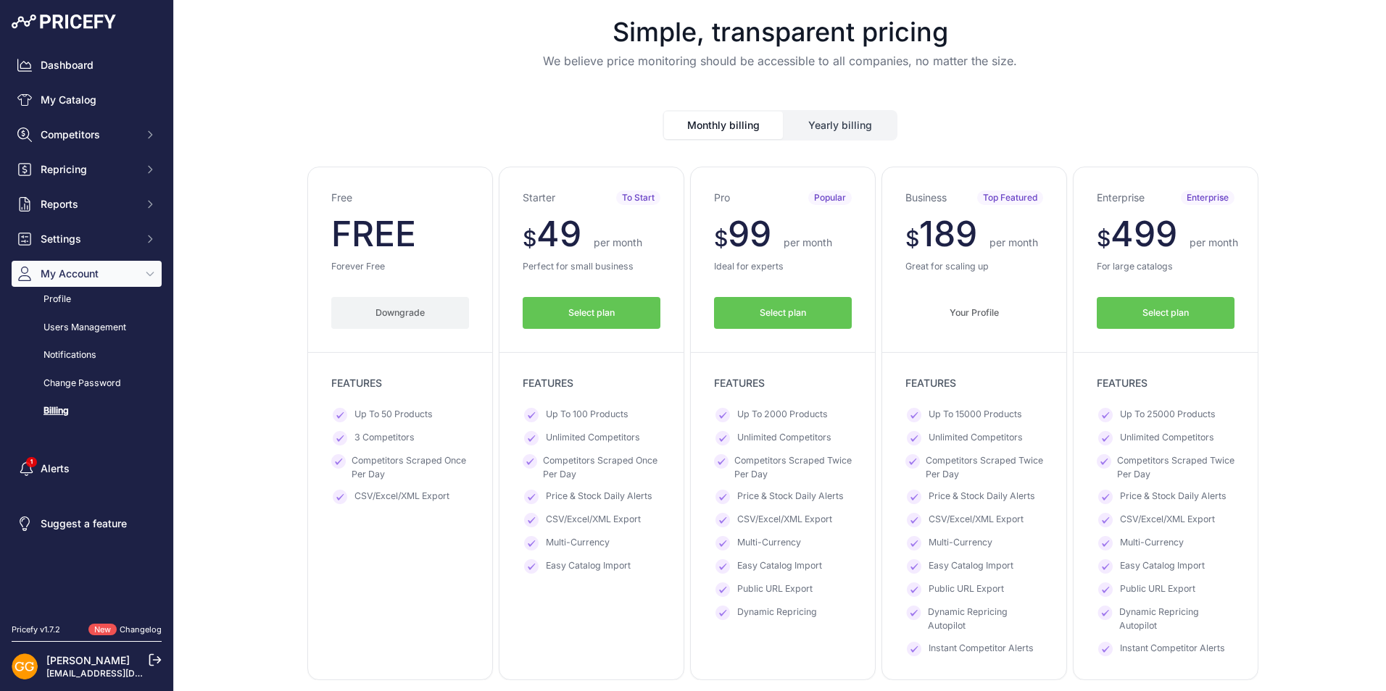
click at [1130, 201] on h3 "Enterprise" at bounding box center [1121, 198] width 48 height 14
click at [1013, 310] on button "Your Profile" at bounding box center [974, 313] width 138 height 33
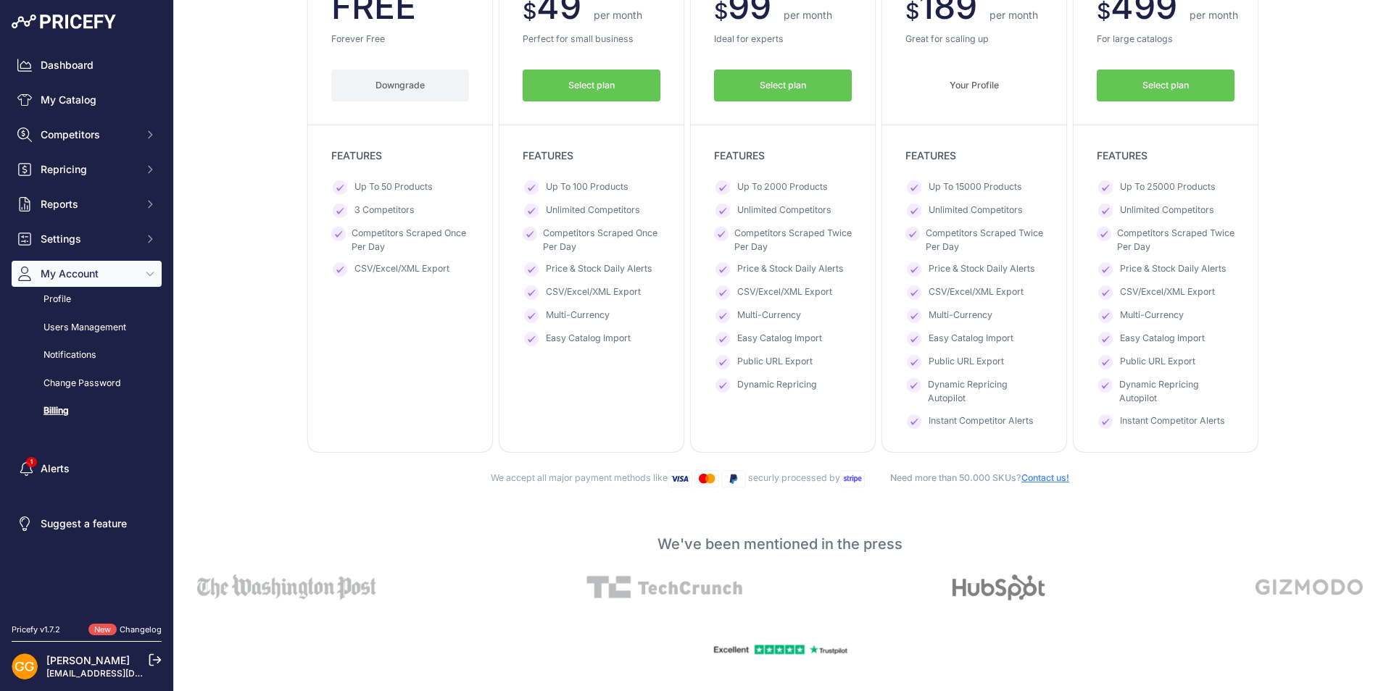
scroll to position [217, 0]
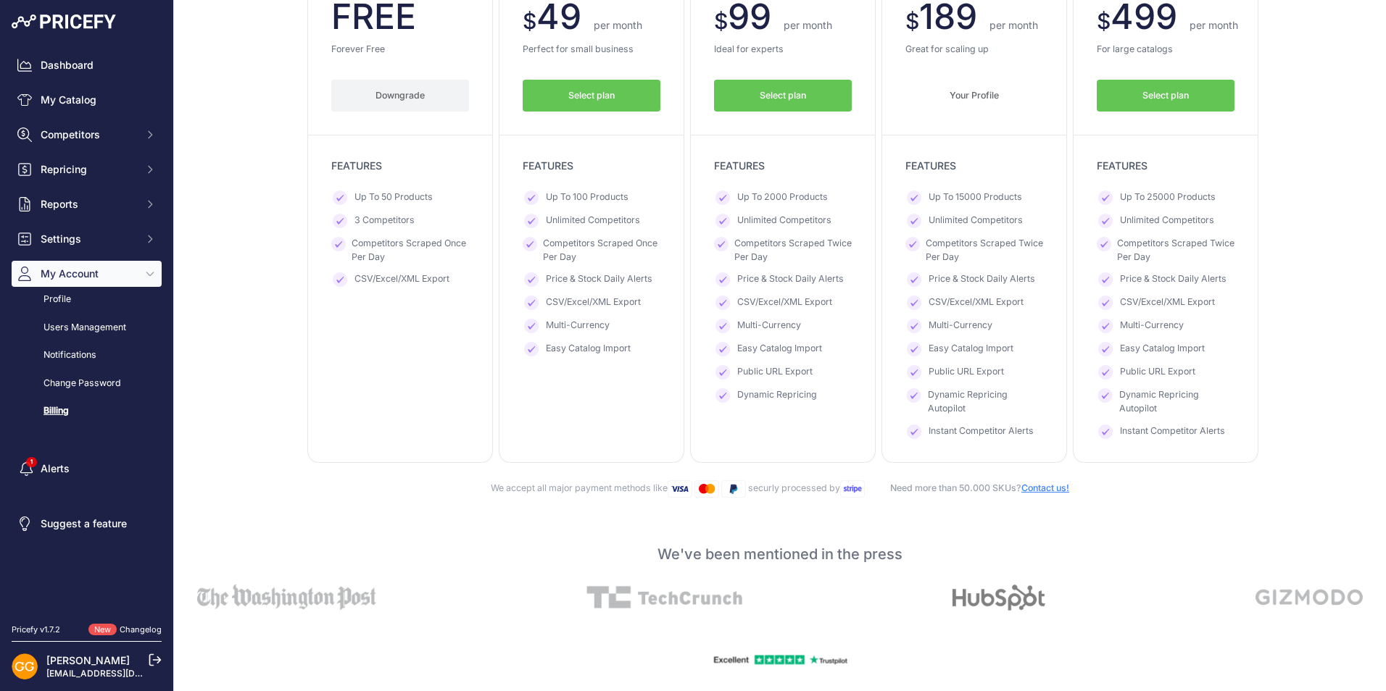
click at [132, 632] on link "Changelog" at bounding box center [141, 630] width 42 height 10
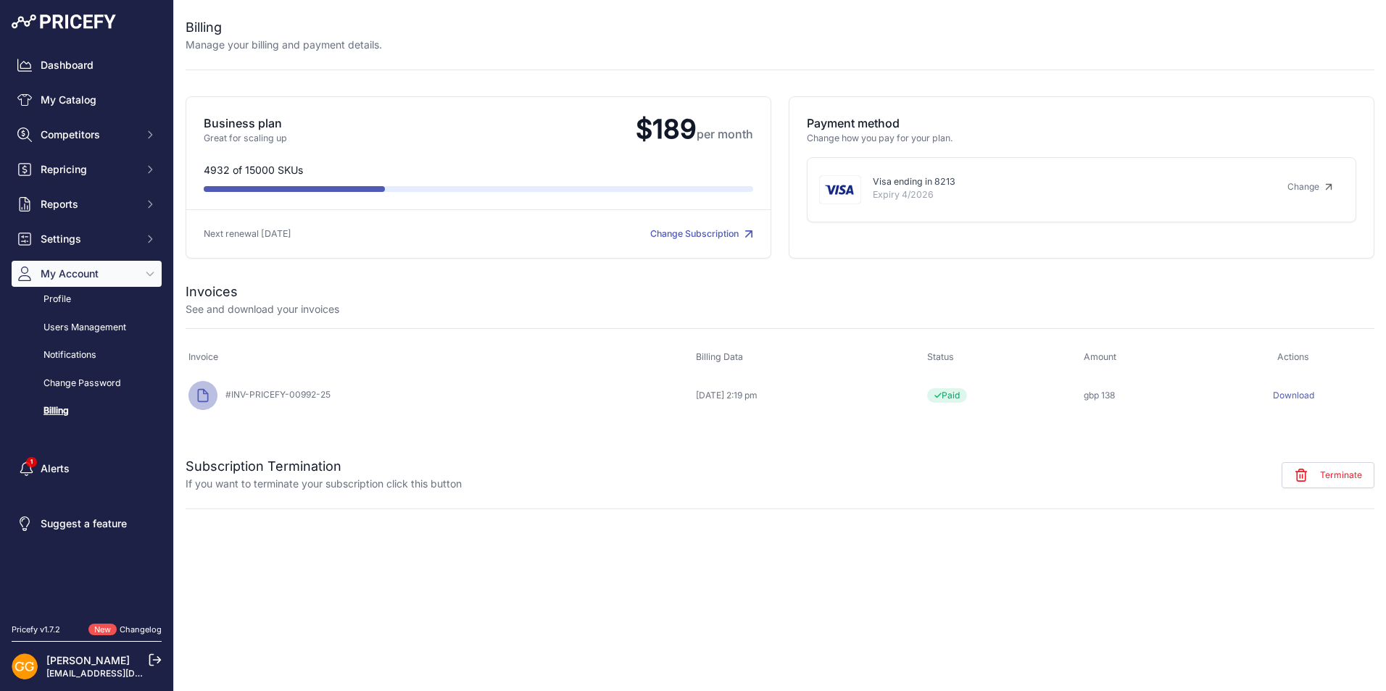
click at [250, 122] on p "Business plan" at bounding box center [414, 123] width 420 height 17
click at [683, 130] on span "$189 per month" at bounding box center [688, 129] width 129 height 32
click at [362, 236] on p "Next renewal 04/10/2025" at bounding box center [341, 235] width 275 height 14
click at [438, 137] on p "Great for scaling up" at bounding box center [414, 139] width 420 height 14
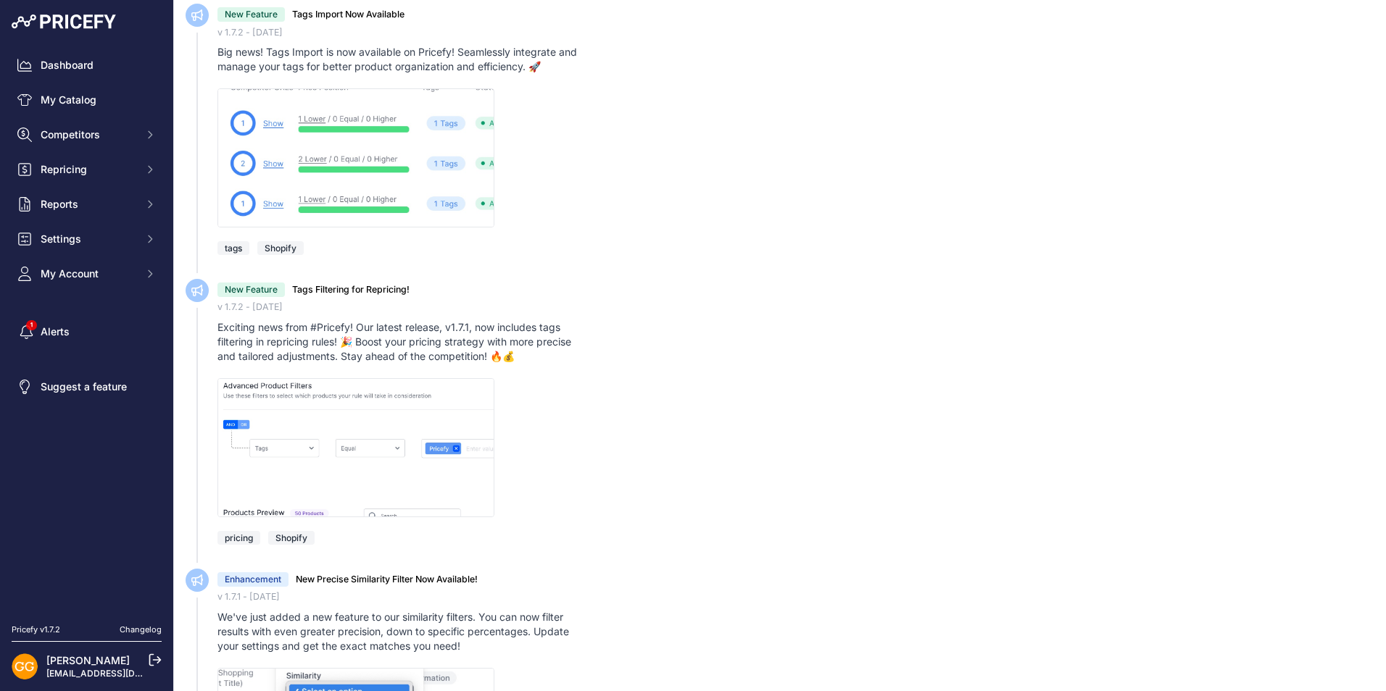
scroll to position [145, 0]
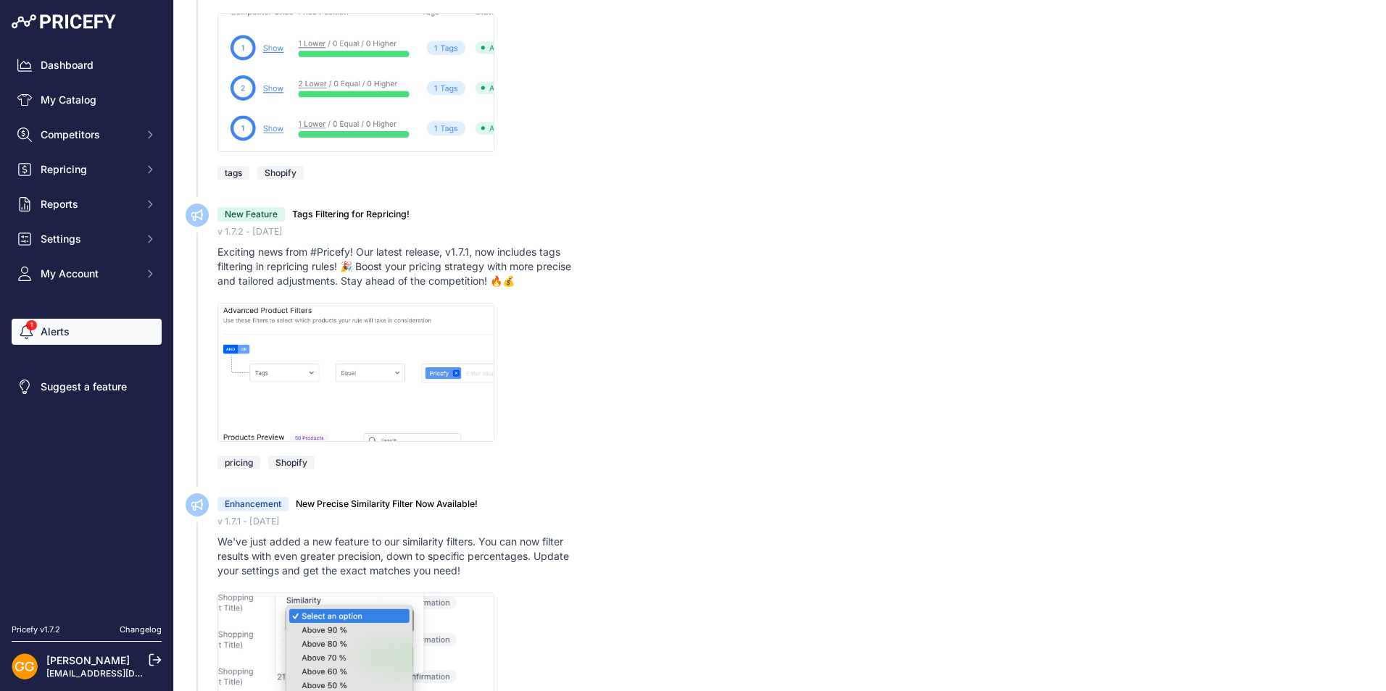
click at [62, 336] on link "Alerts" at bounding box center [87, 332] width 150 height 26
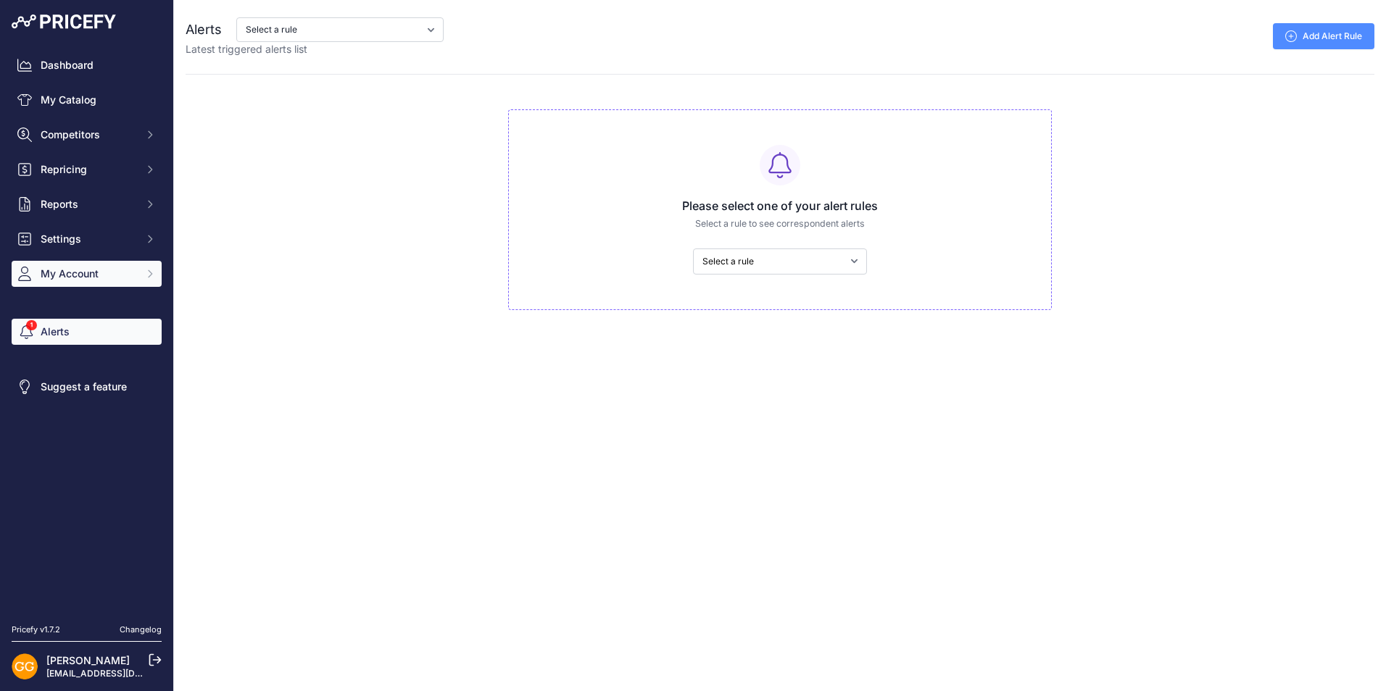
click at [72, 273] on span "My Account" at bounding box center [88, 274] width 95 height 14
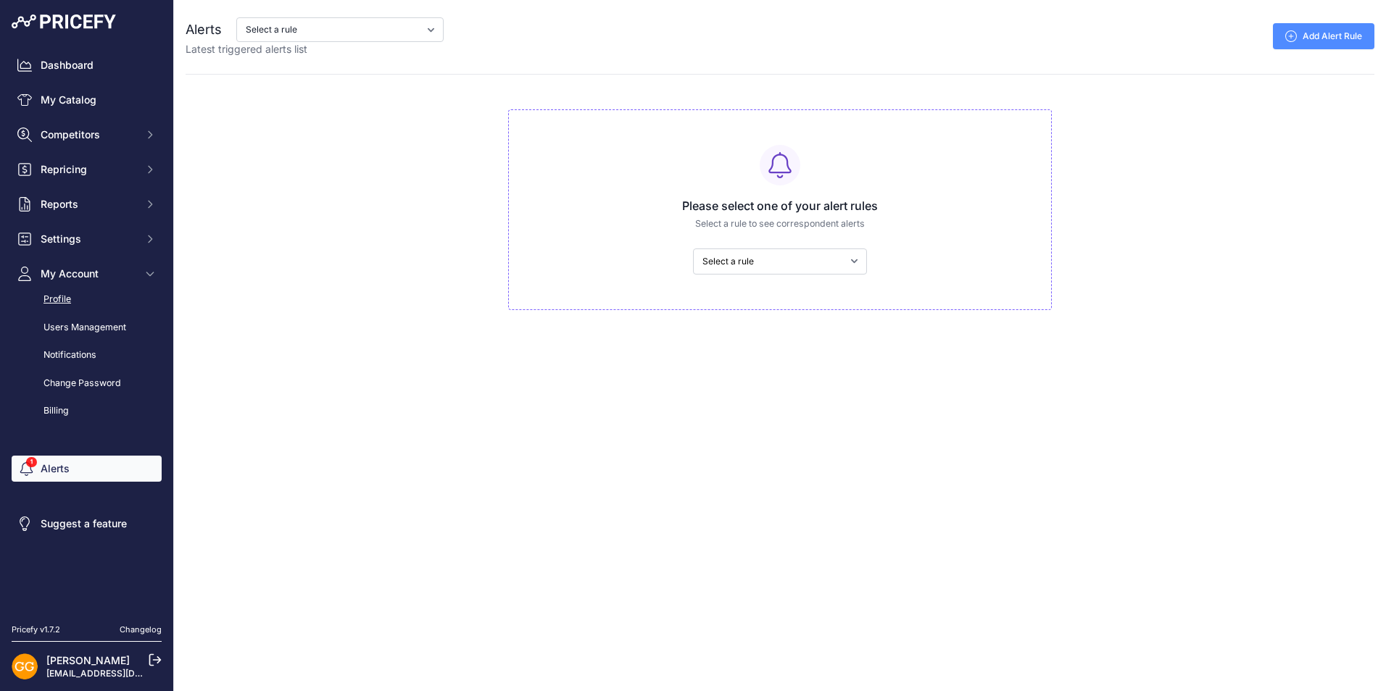
click at [70, 299] on link "Profile" at bounding box center [87, 299] width 150 height 25
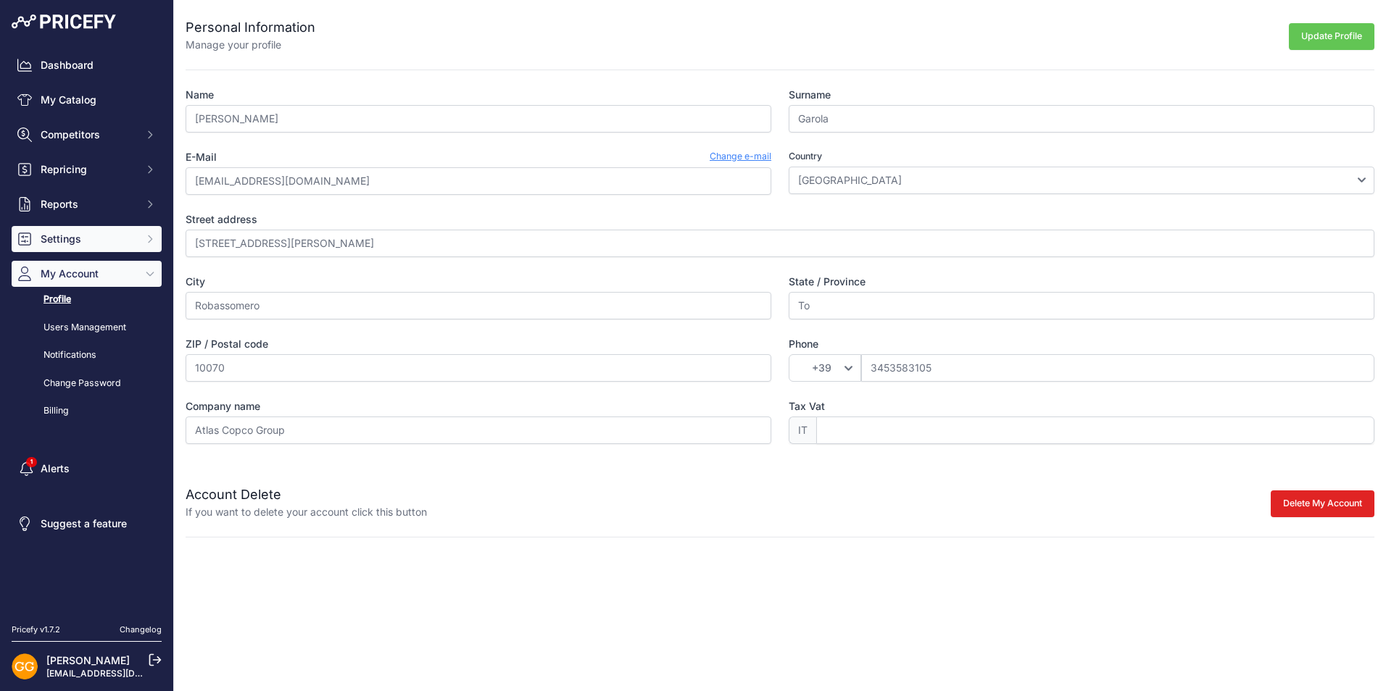
click at [75, 241] on span "Settings" at bounding box center [88, 239] width 95 height 14
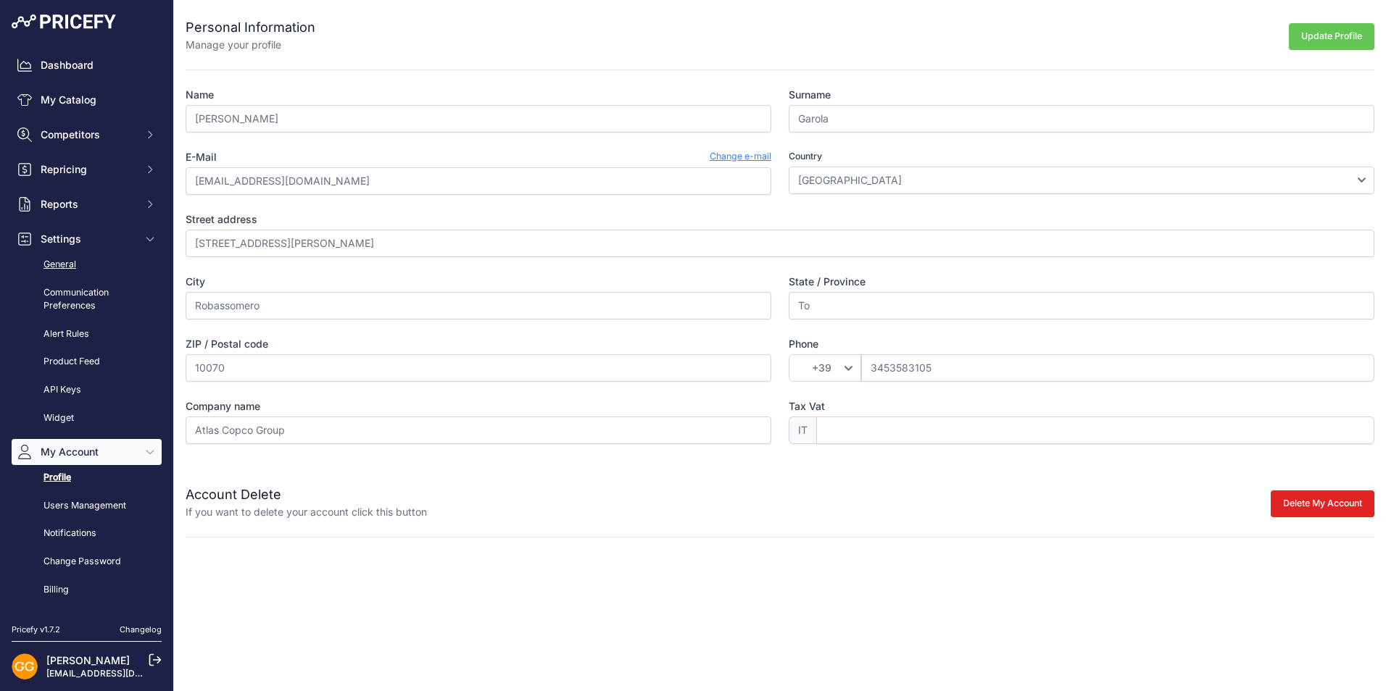
click at [75, 267] on link "General" at bounding box center [87, 264] width 150 height 25
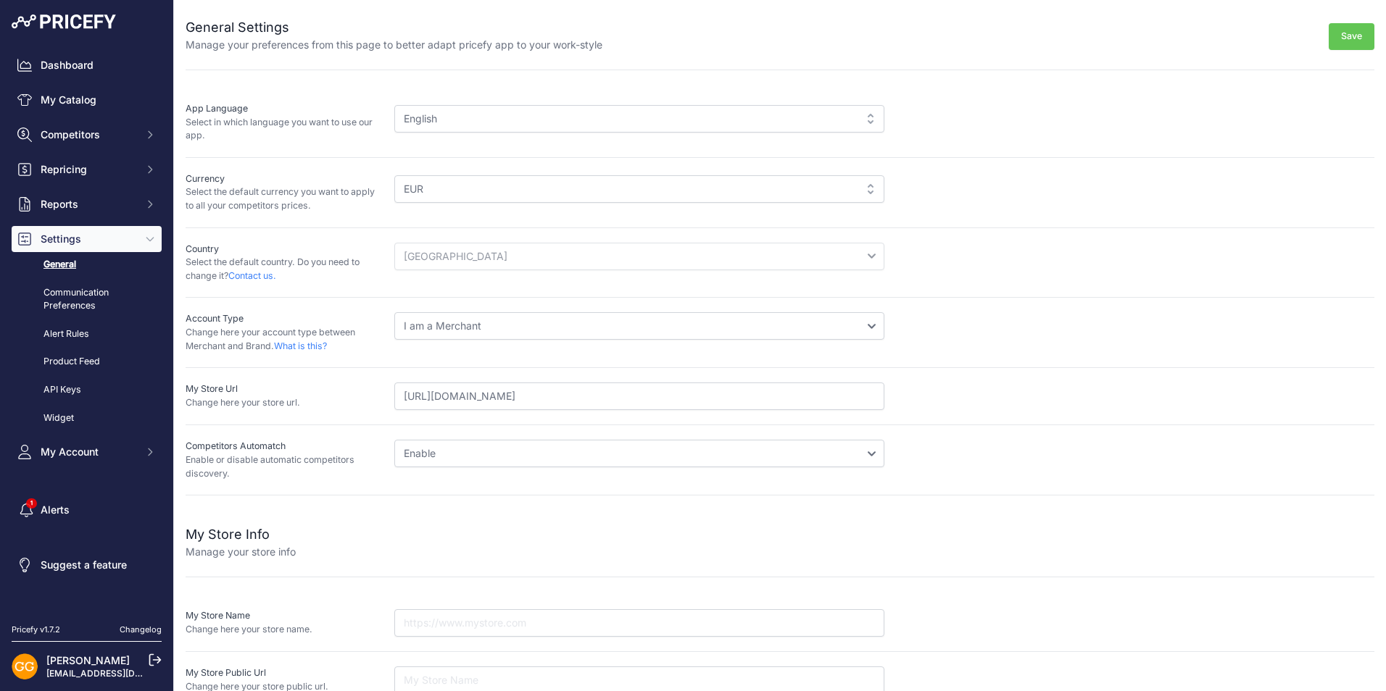
click at [549, 454] on select "Disable Enable" at bounding box center [639, 454] width 490 height 28
click at [419, 518] on div "My Store Info Manage your store info" at bounding box center [780, 533] width 1189 height 52
click at [78, 453] on span "My Account" at bounding box center [88, 452] width 95 height 14
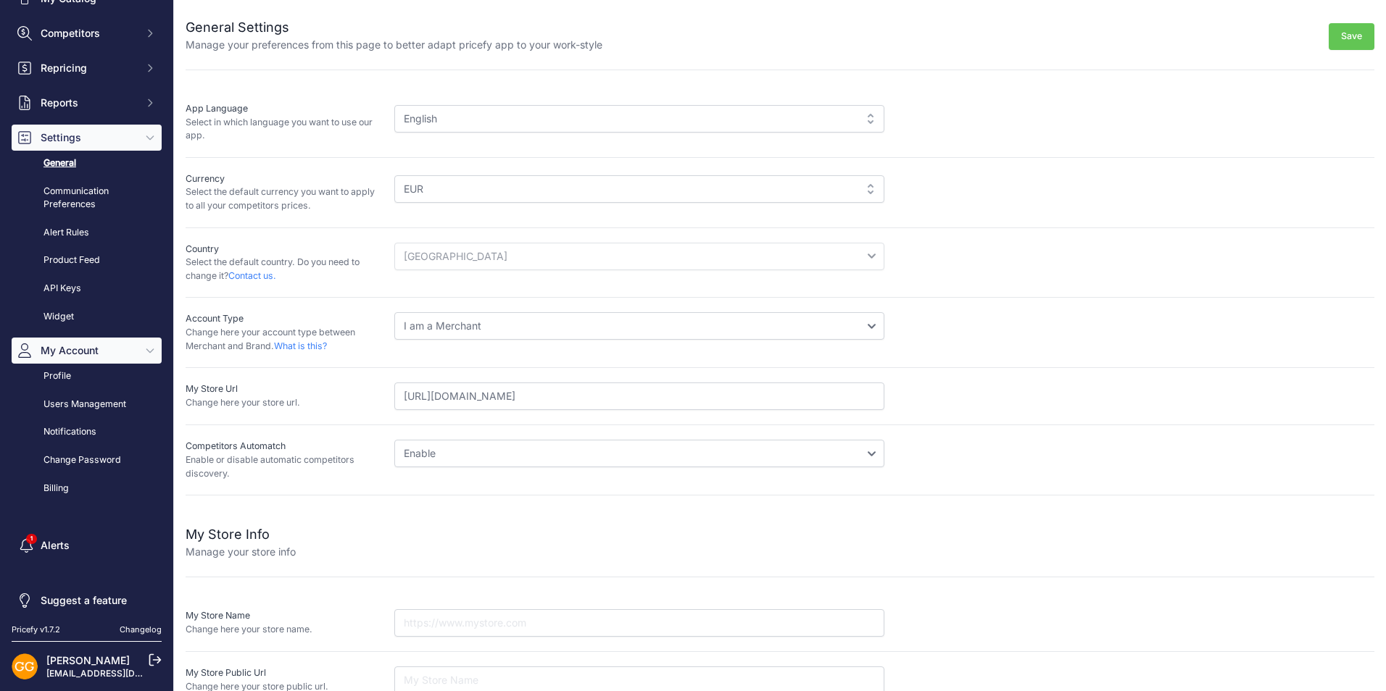
scroll to position [109, 0]
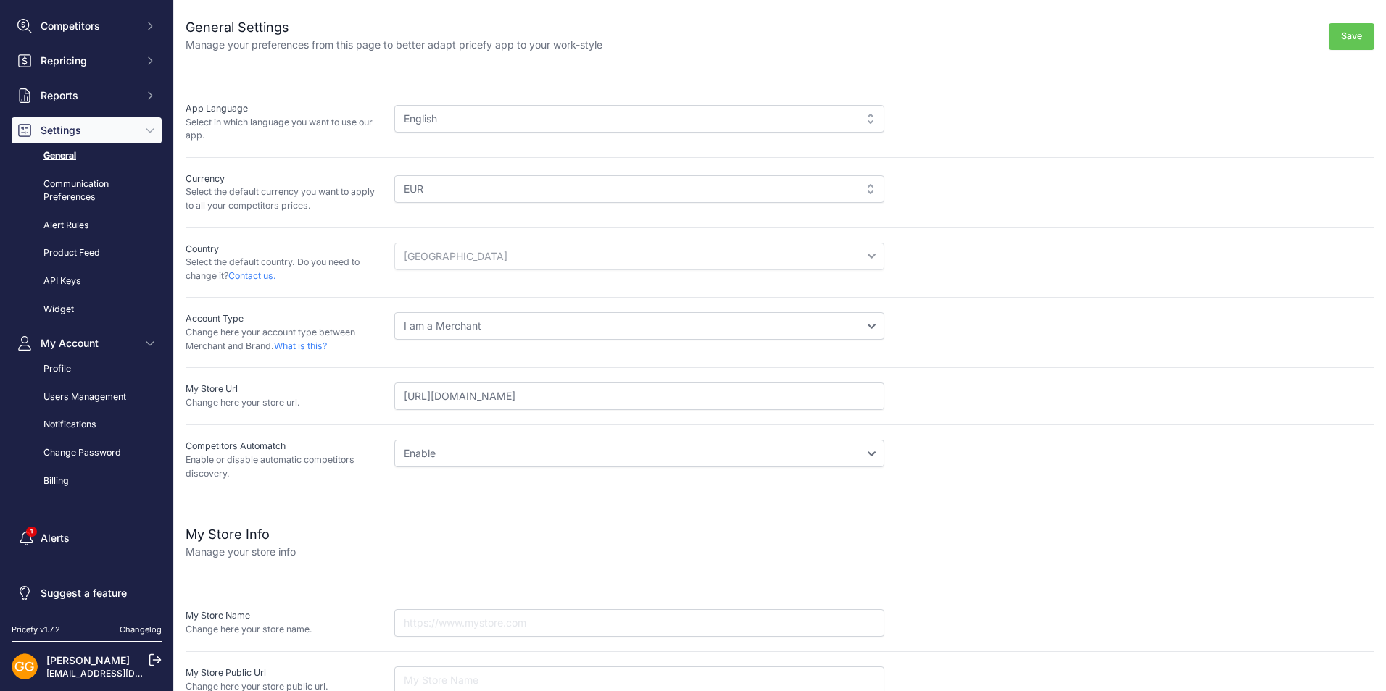
click at [59, 479] on link "Billing" at bounding box center [87, 481] width 150 height 25
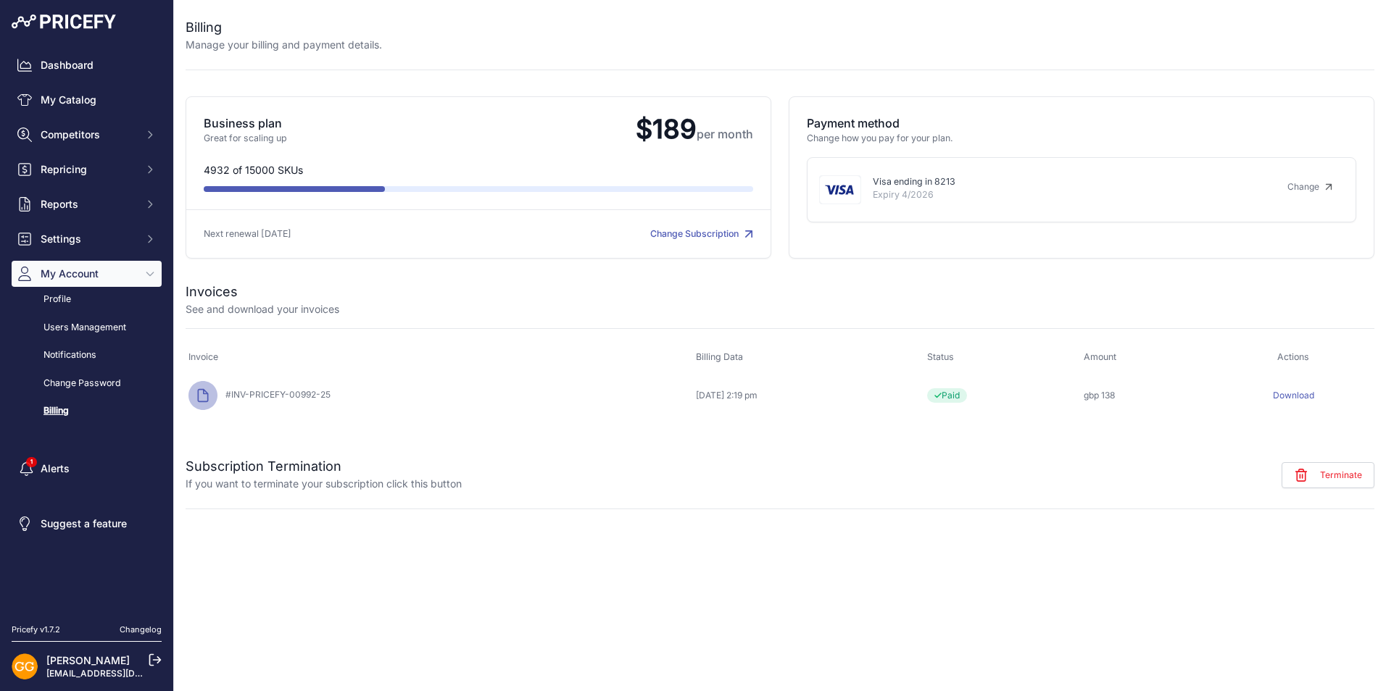
click at [674, 233] on link "Change Subscription" at bounding box center [701, 233] width 103 height 11
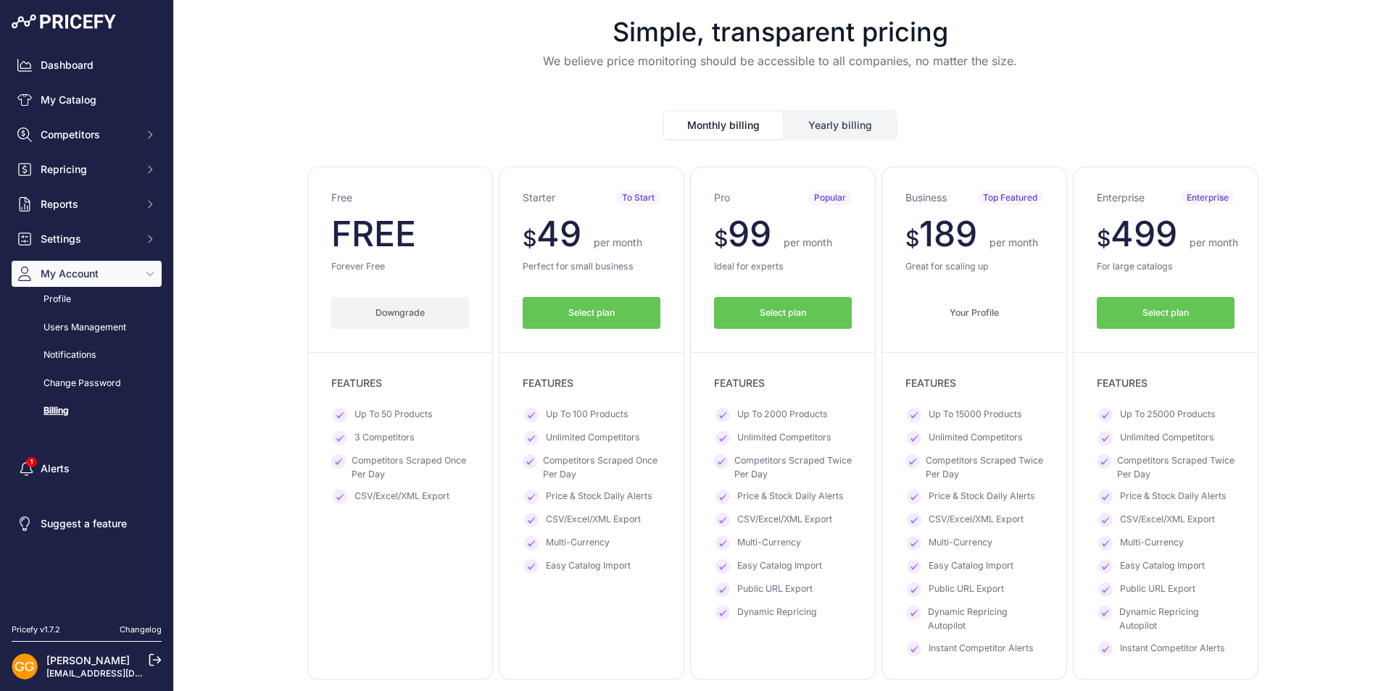
click at [934, 294] on div "Your Profile Downgrade Downgrade Your Profile" at bounding box center [974, 302] width 138 height 56
click at [760, 319] on span "Select plan" at bounding box center [783, 314] width 46 height 14
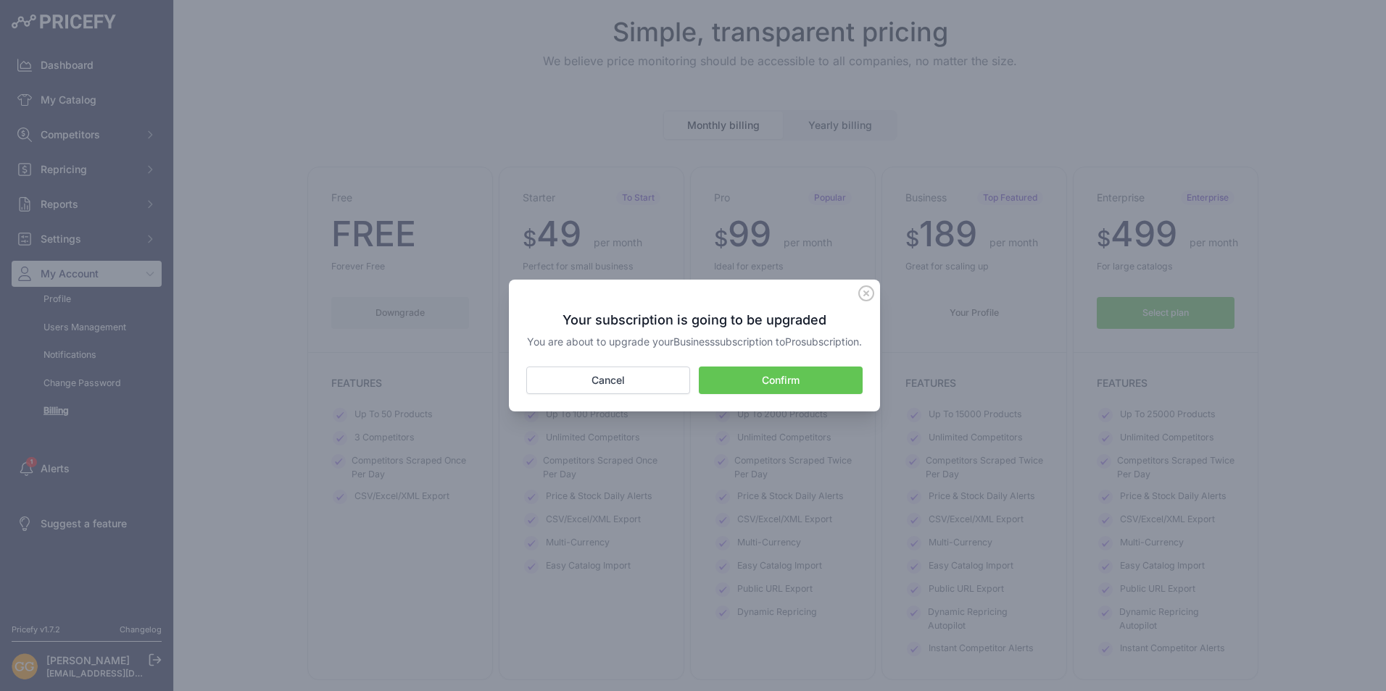
click at [868, 288] on icon at bounding box center [866, 293] width 14 height 14
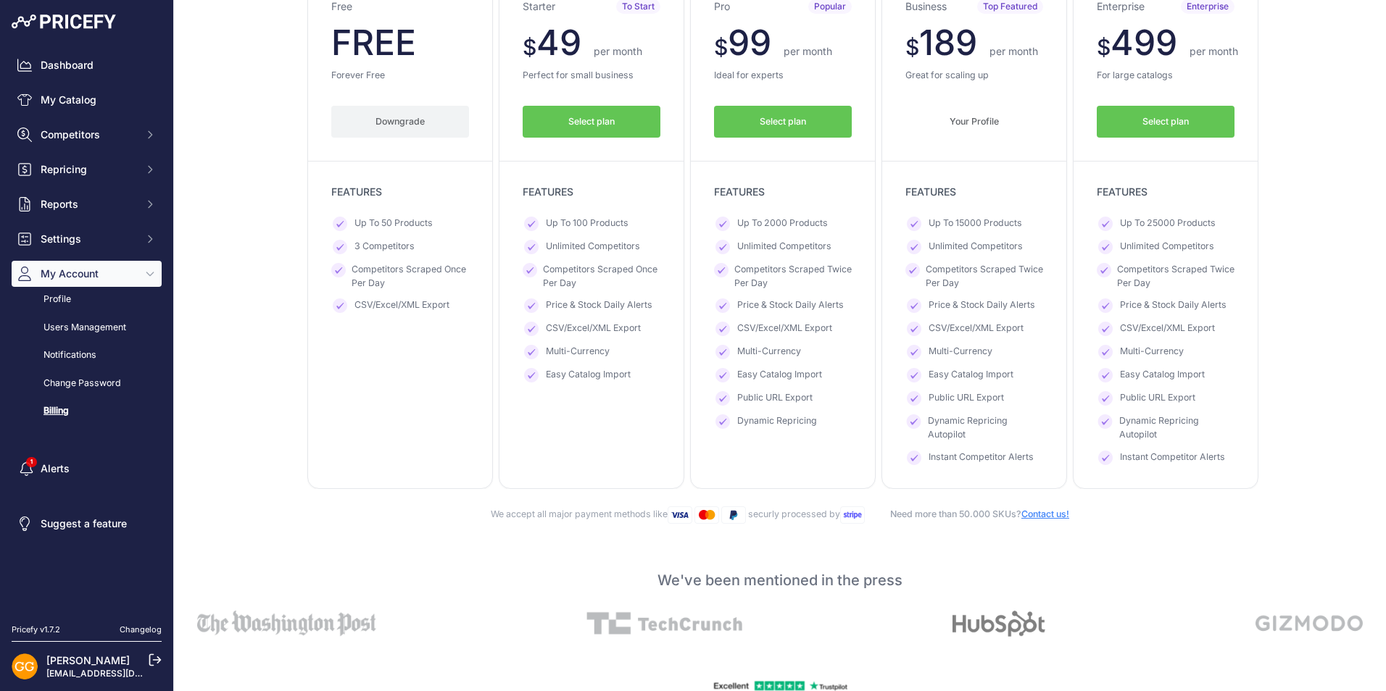
scroll to position [217, 0]
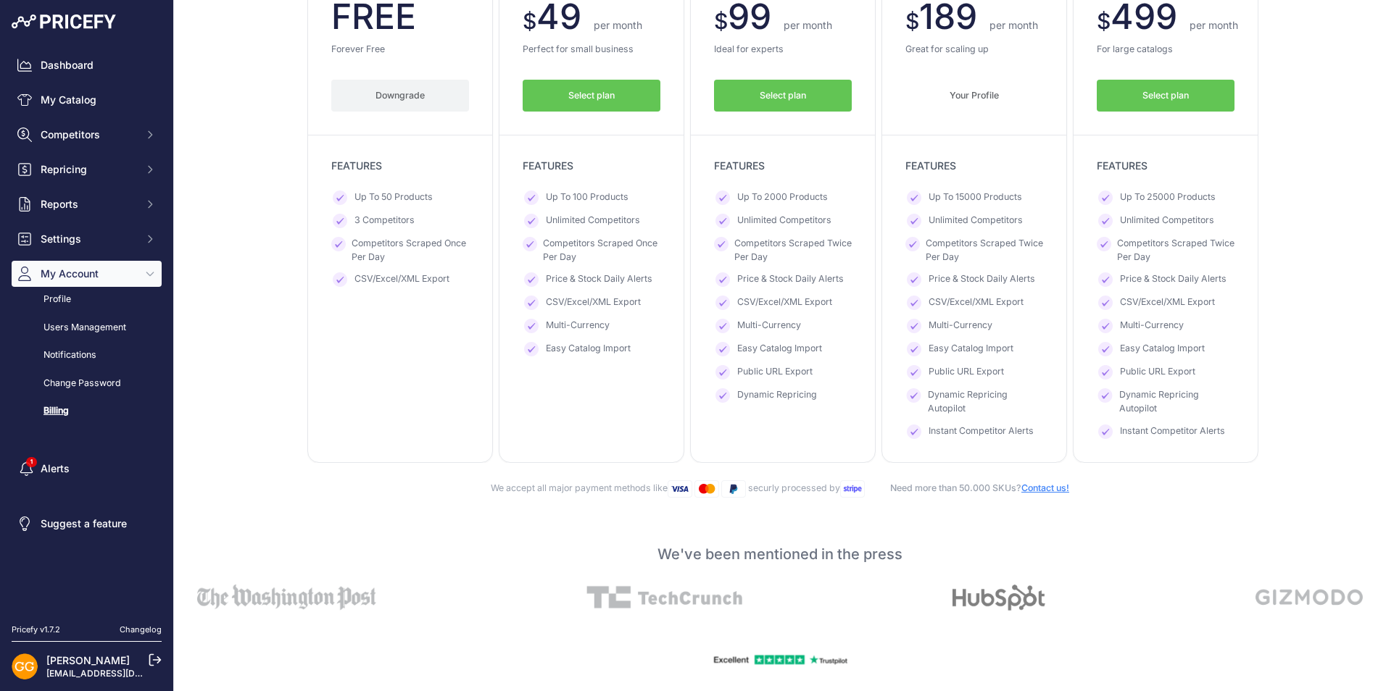
click at [1049, 488] on link "Contact us!" at bounding box center [1045, 488] width 48 height 11
click at [1032, 486] on link "Contact us!" at bounding box center [1045, 488] width 48 height 11
click at [1049, 485] on link "Contact us!" at bounding box center [1045, 488] width 48 height 11
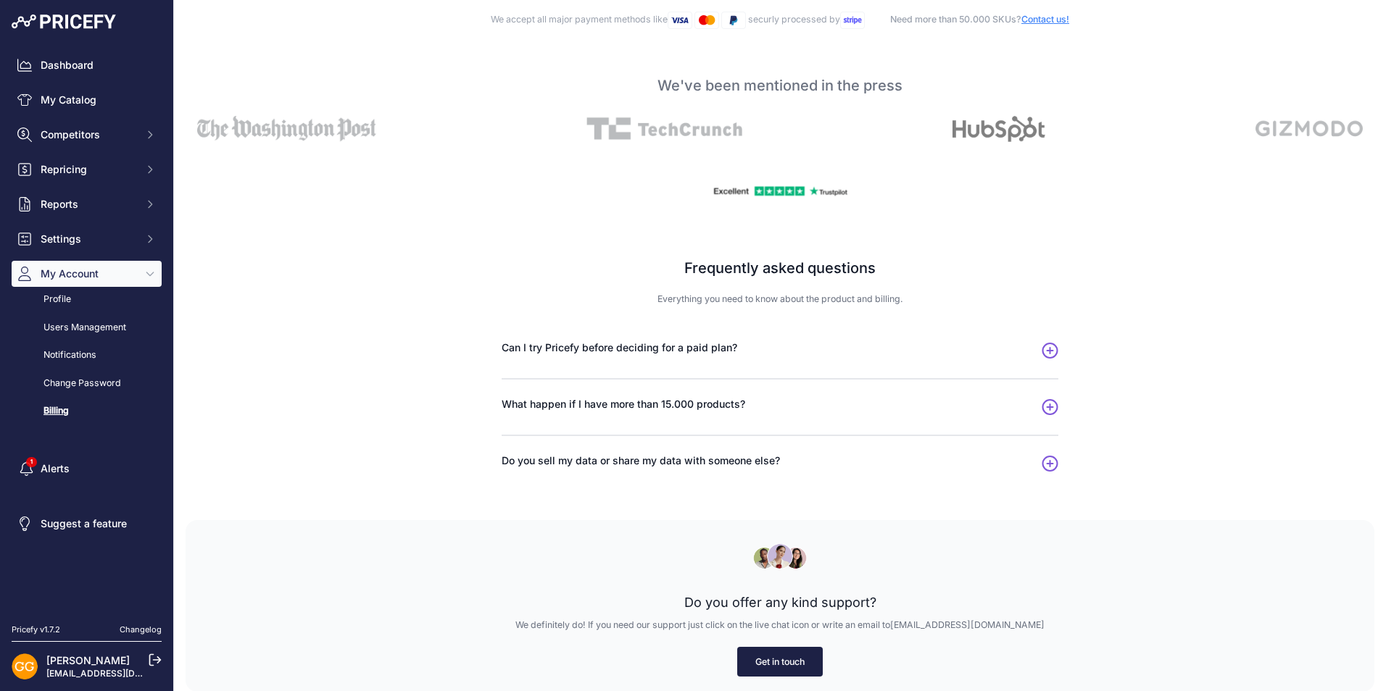
scroll to position [687, 0]
click at [789, 658] on link "Get in touch" at bounding box center [780, 661] width 86 height 30
click at [768, 660] on link "Get in touch" at bounding box center [780, 661] width 86 height 30
click at [778, 552] on img at bounding box center [780, 556] width 54 height 26
click at [754, 557] on img at bounding box center [780, 556] width 54 height 26
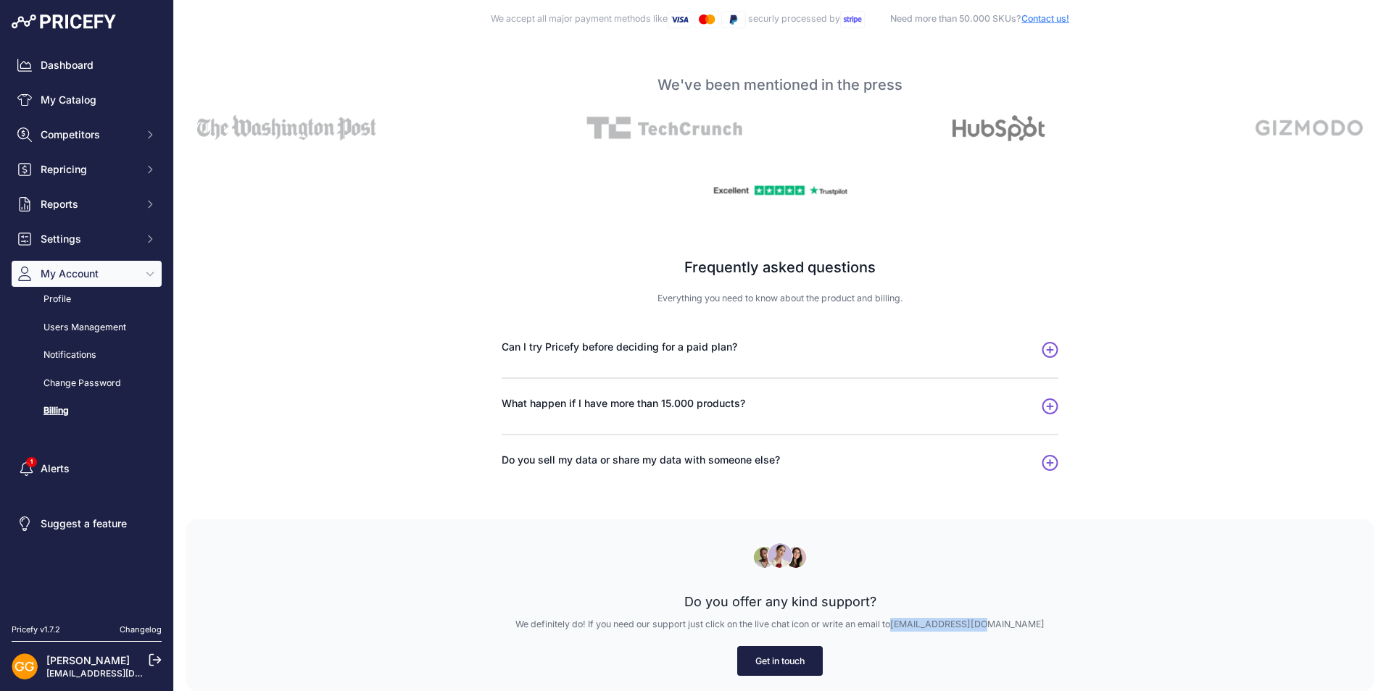
drag, startPoint x: 926, startPoint y: 622, endPoint x: 1012, endPoint y: 625, distance: 86.3
click at [1012, 625] on p "We definitely do! If you need our support just click on the live chat icon or w…" at bounding box center [780, 625] width 1142 height 14
copy link "[EMAIL_ADDRESS][DOMAIN_NAME]"
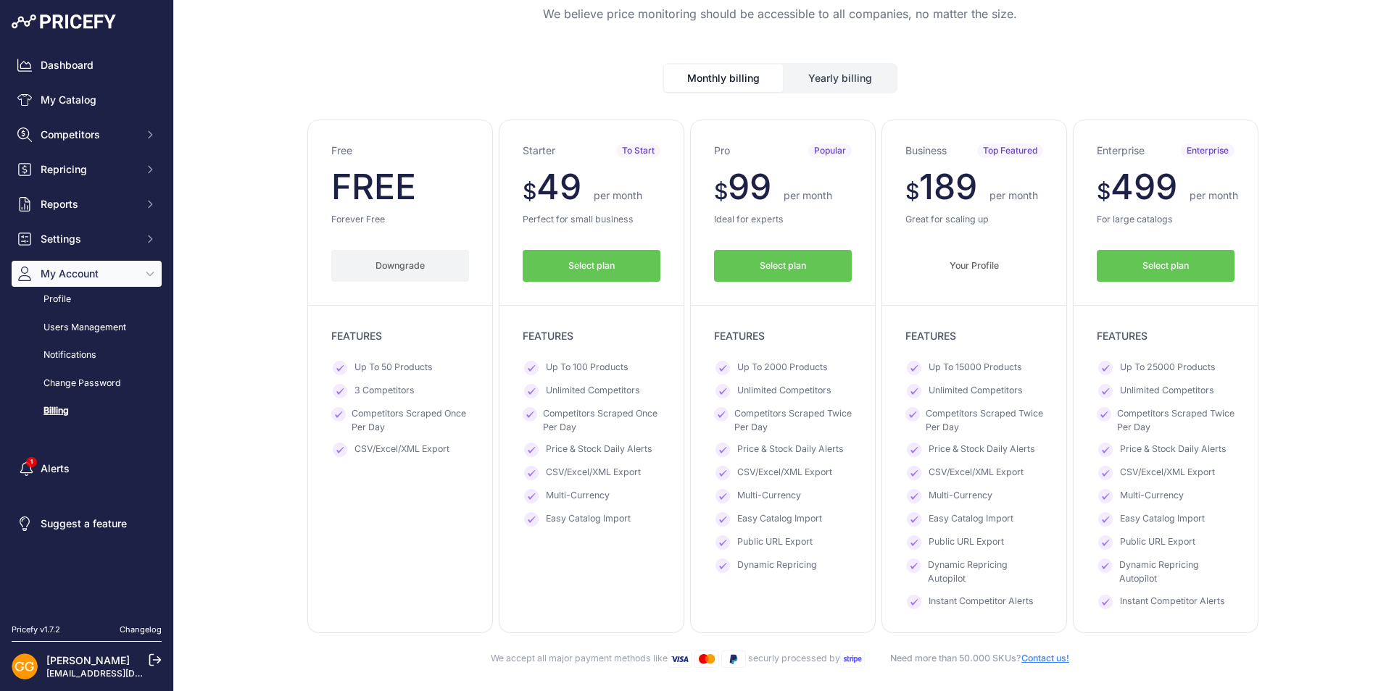
scroll to position [72, 0]
